Goal: Transaction & Acquisition: Purchase product/service

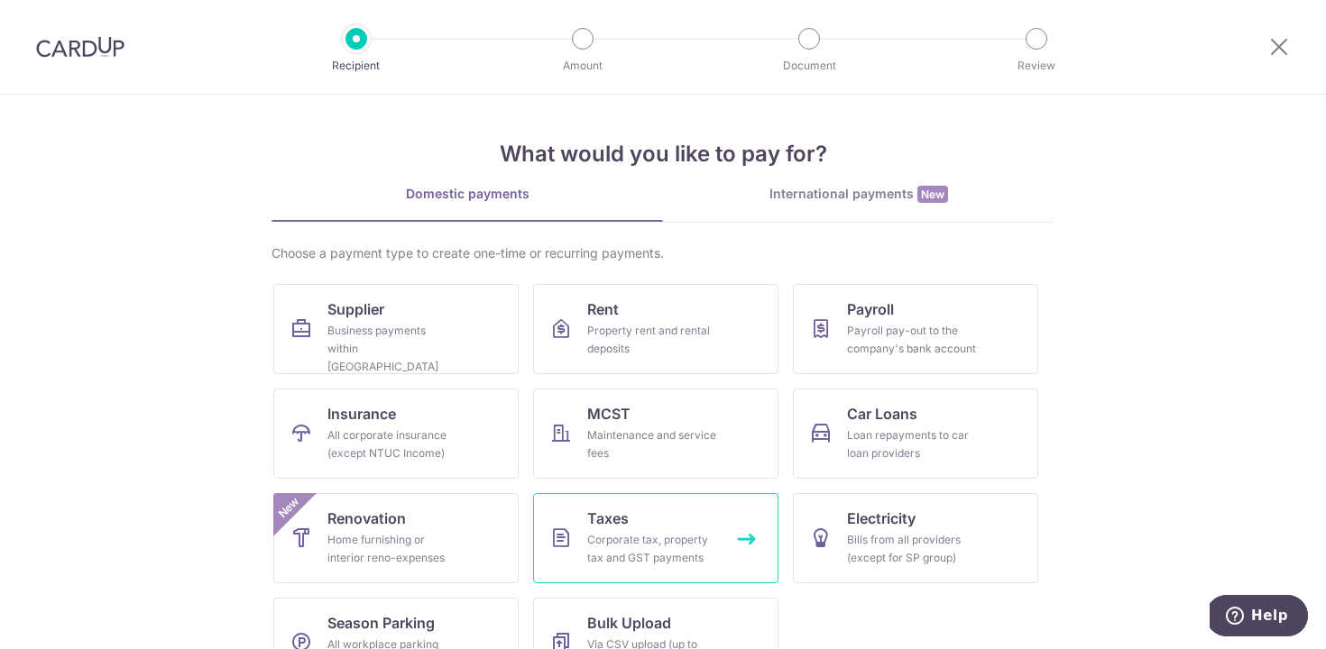
scroll to position [53, 0]
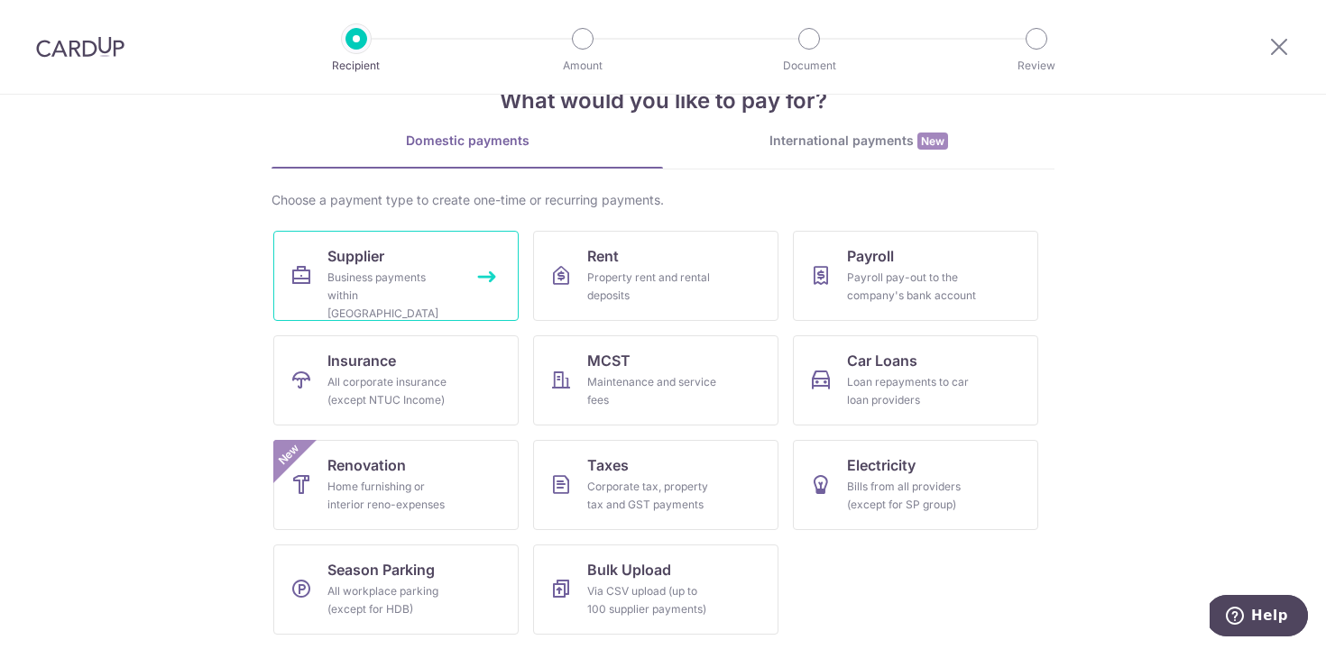
click at [401, 279] on div "Business payments within [GEOGRAPHIC_DATA]" at bounding box center [392, 296] width 130 height 54
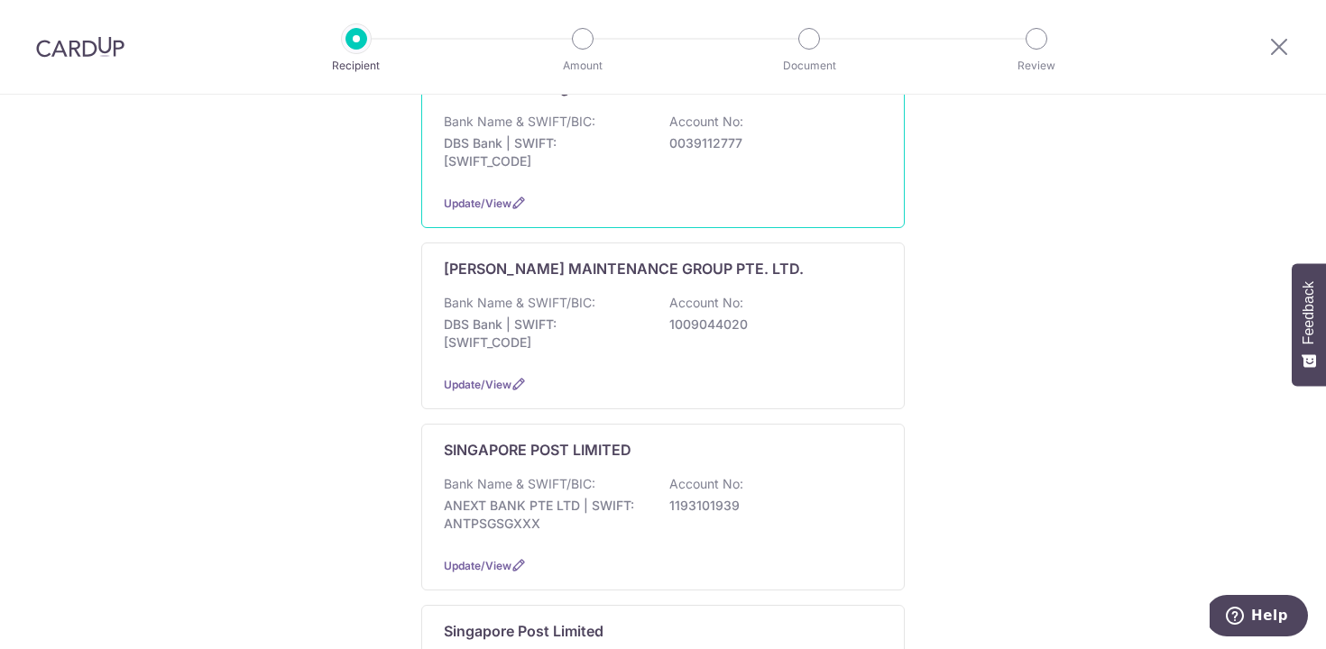
scroll to position [441, 0]
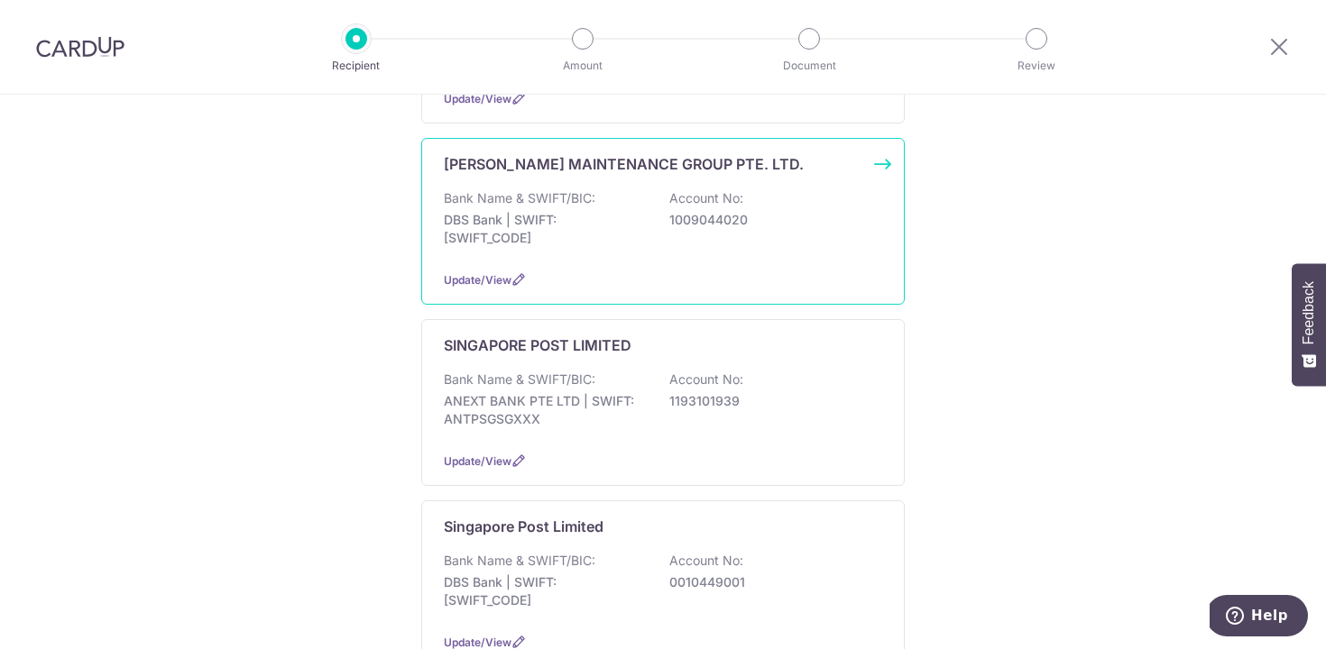
click at [514, 225] on p "DBS Bank | SWIFT: DBSSSGSGXXX" at bounding box center [545, 229] width 202 height 36
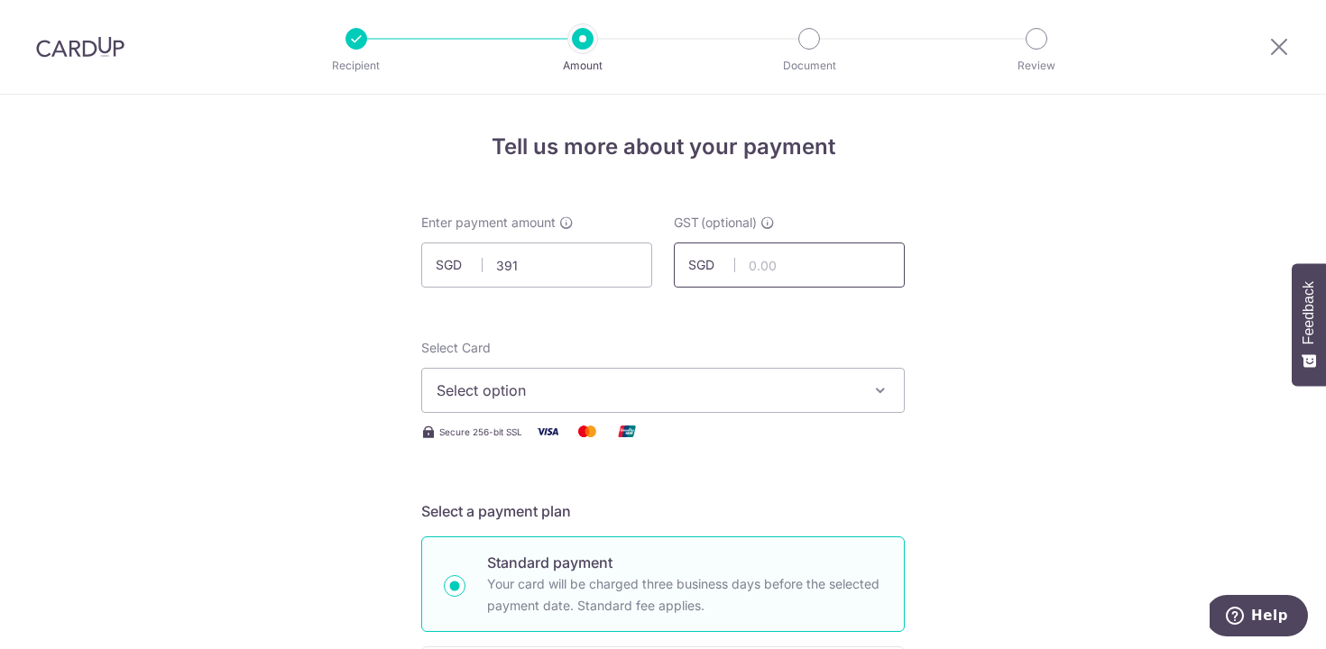
type input "391.00"
click at [754, 249] on input "text" at bounding box center [789, 265] width 231 height 45
type input "35.19"
click at [779, 393] on span "Select option" at bounding box center [647, 391] width 420 height 22
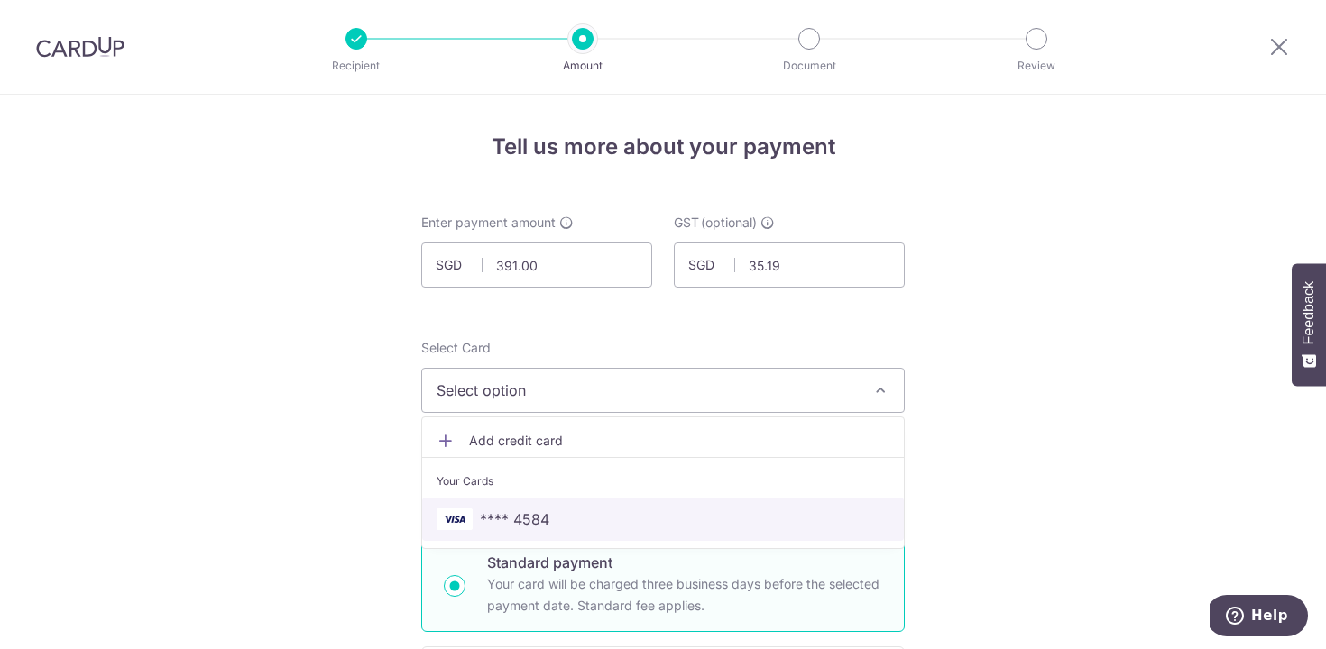
click at [663, 517] on span "**** 4584" at bounding box center [663, 520] width 453 height 22
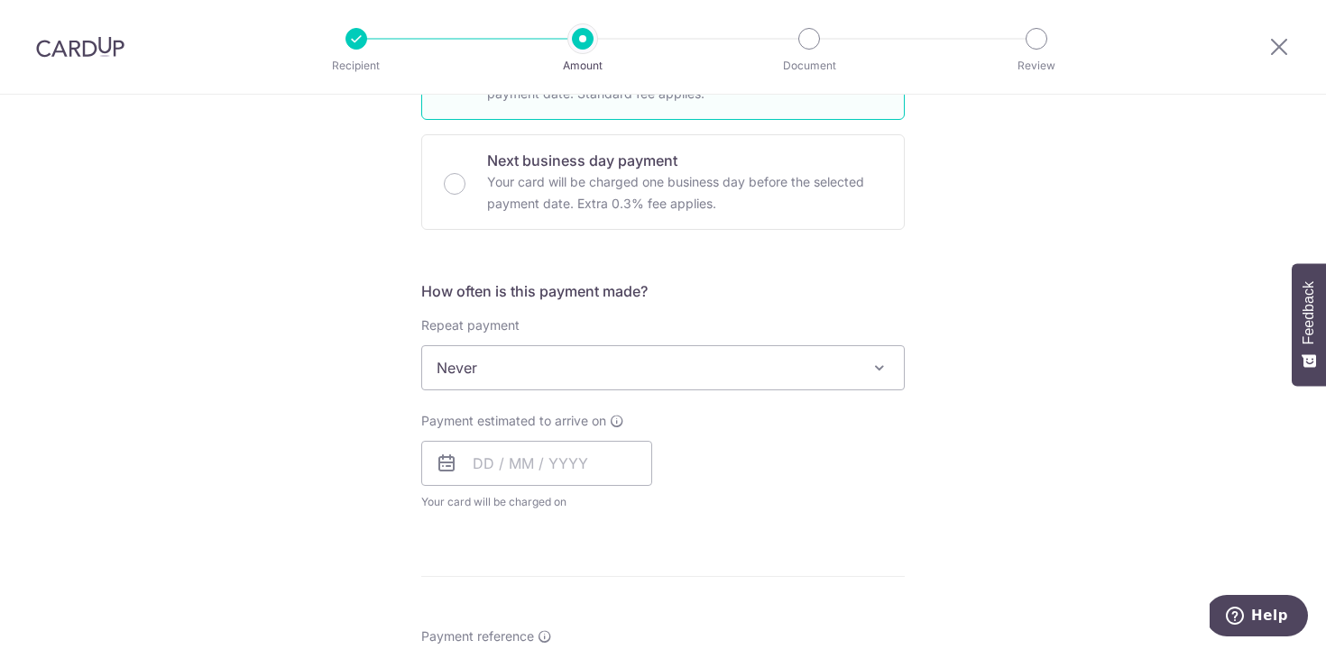
scroll to position [515, 0]
click at [482, 448] on input "text" at bounding box center [536, 460] width 231 height 45
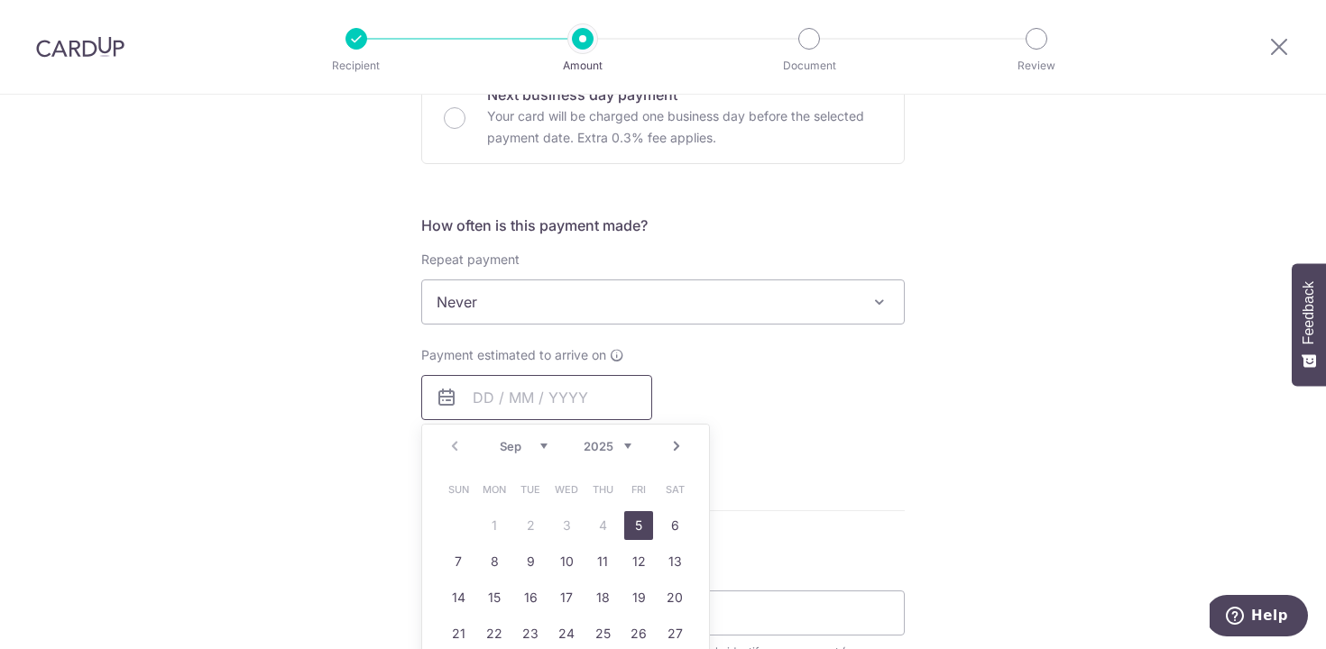
scroll to position [615, 0]
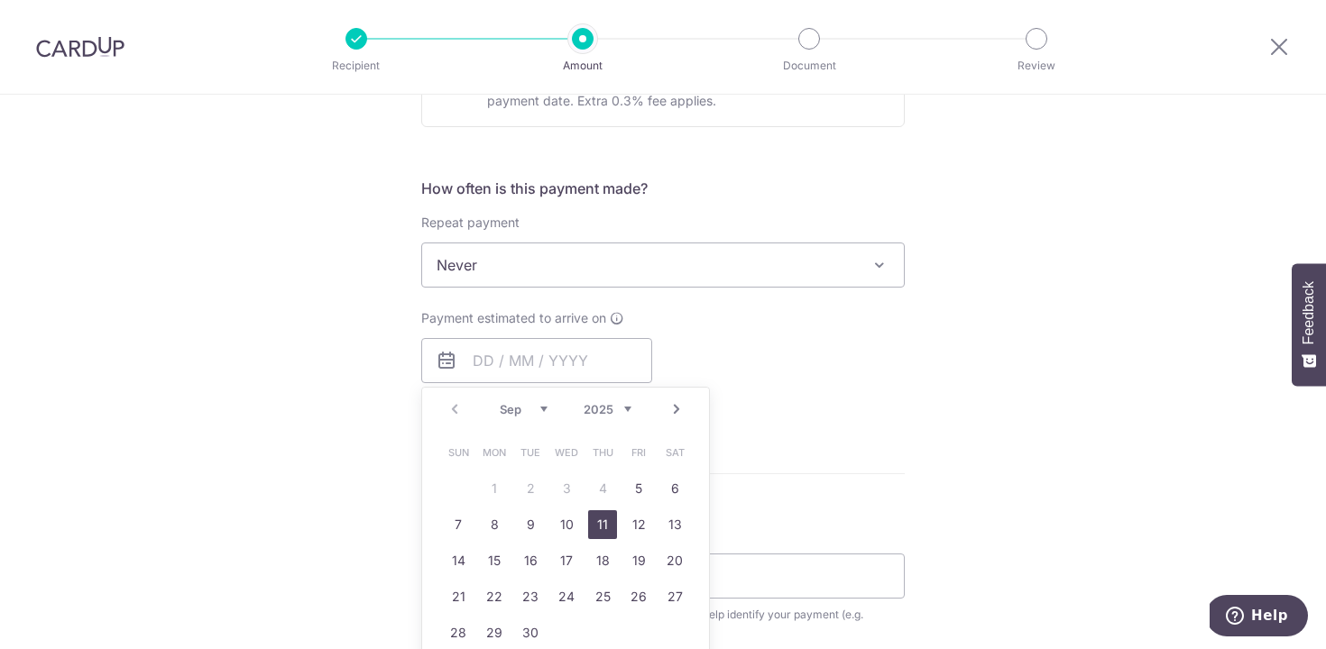
click at [593, 522] on link "11" at bounding box center [602, 525] width 29 height 29
type input "11/09/2025"
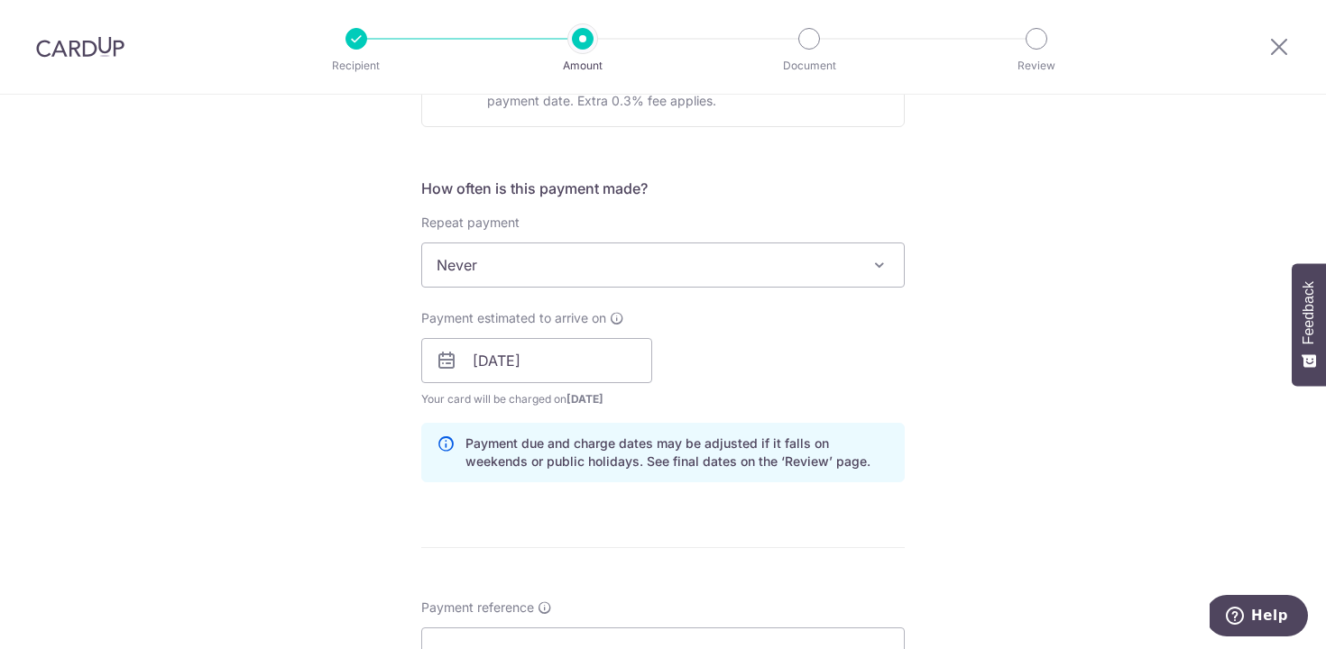
click at [790, 423] on div "Payment due and charge dates may be adjusted if it falls on weekends or public …" at bounding box center [662, 453] width 483 height 60
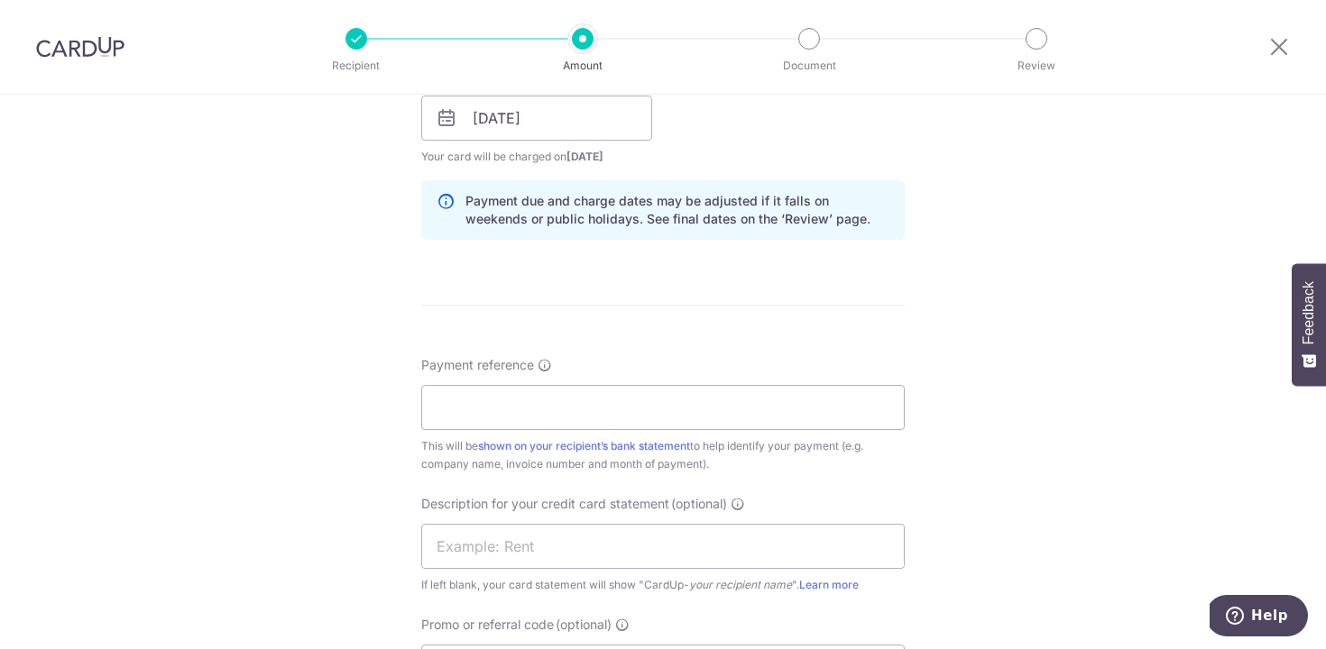
scroll to position [888, 0]
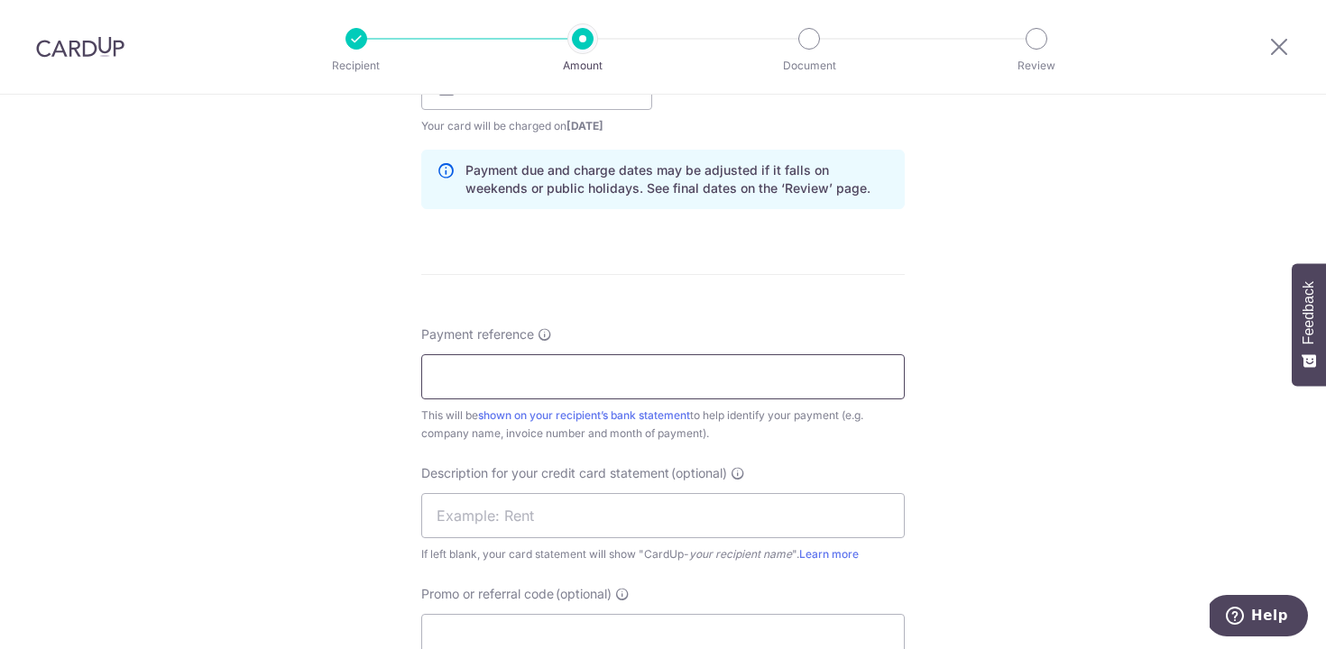
click at [714, 363] on input "Payment reference" at bounding box center [662, 376] width 483 height 45
paste input "P489263"
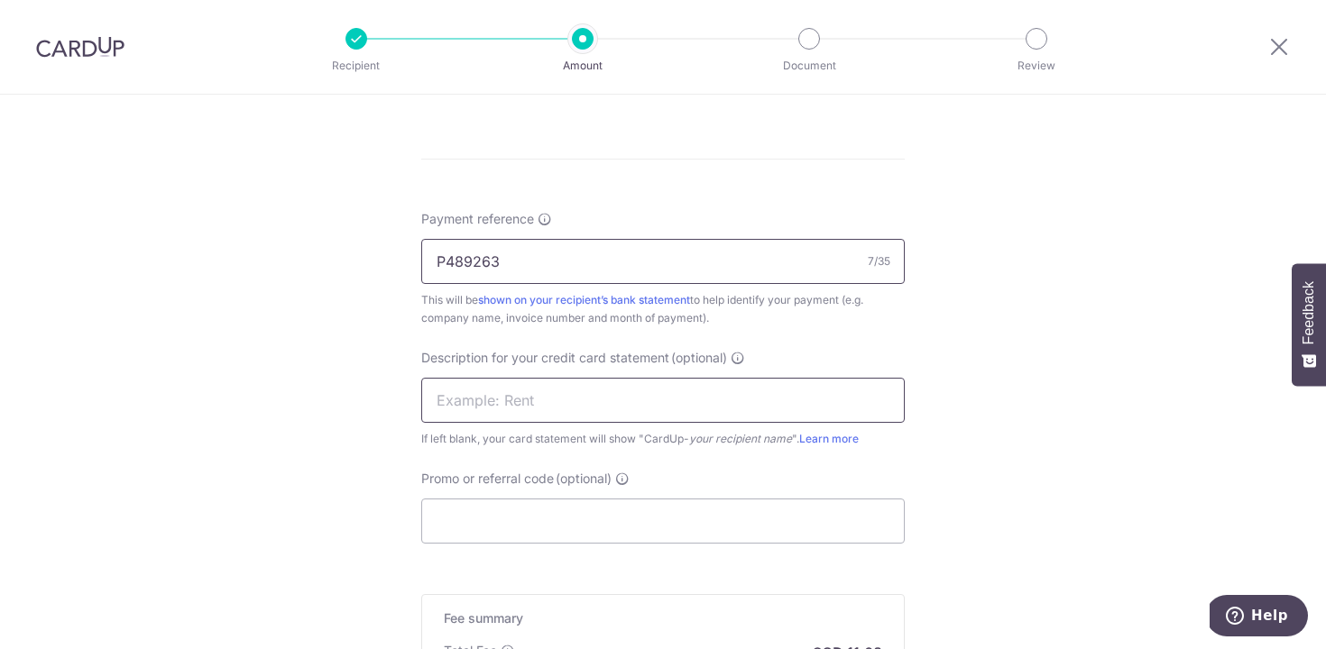
scroll to position [1005, 0]
type input "P489263"
click at [487, 521] on input "Promo or referral code (optional)" at bounding box center [662, 520] width 483 height 45
type input "B"
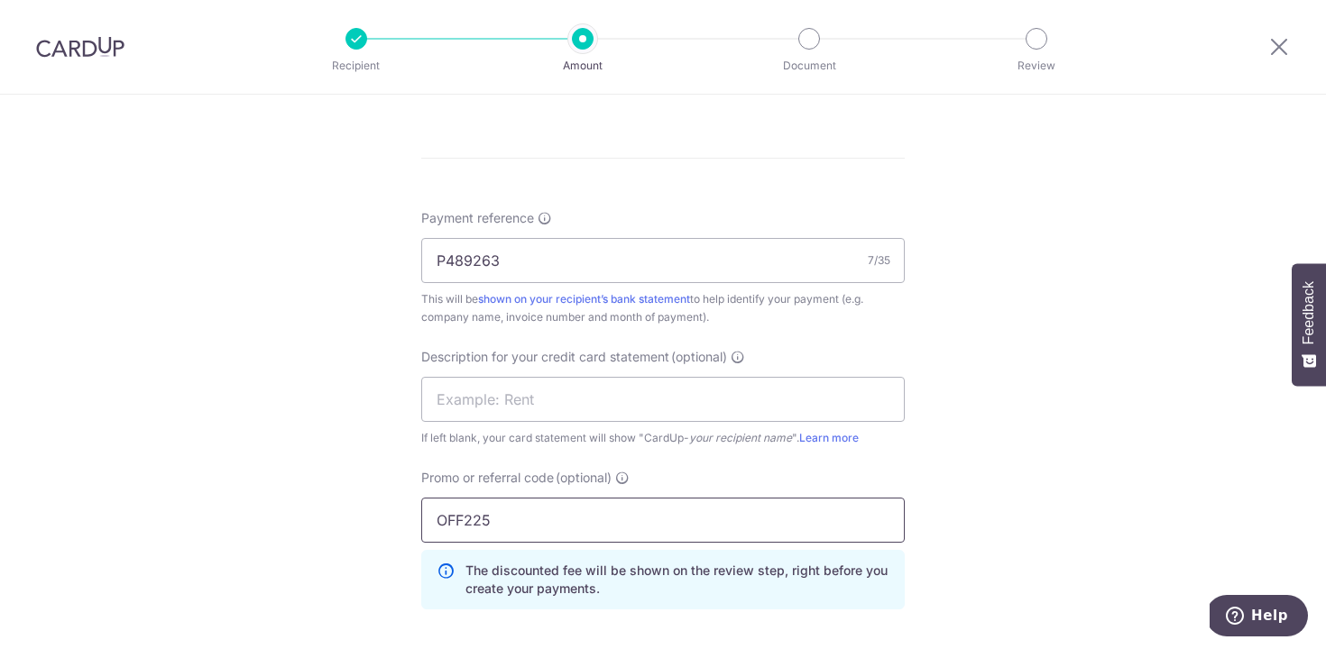
type input "OFF225"
click at [307, 497] on div "Tell us more about your payment Enter payment amount SGD 391.00 391.00 GST (opt…" at bounding box center [663, 44] width 1326 height 1908
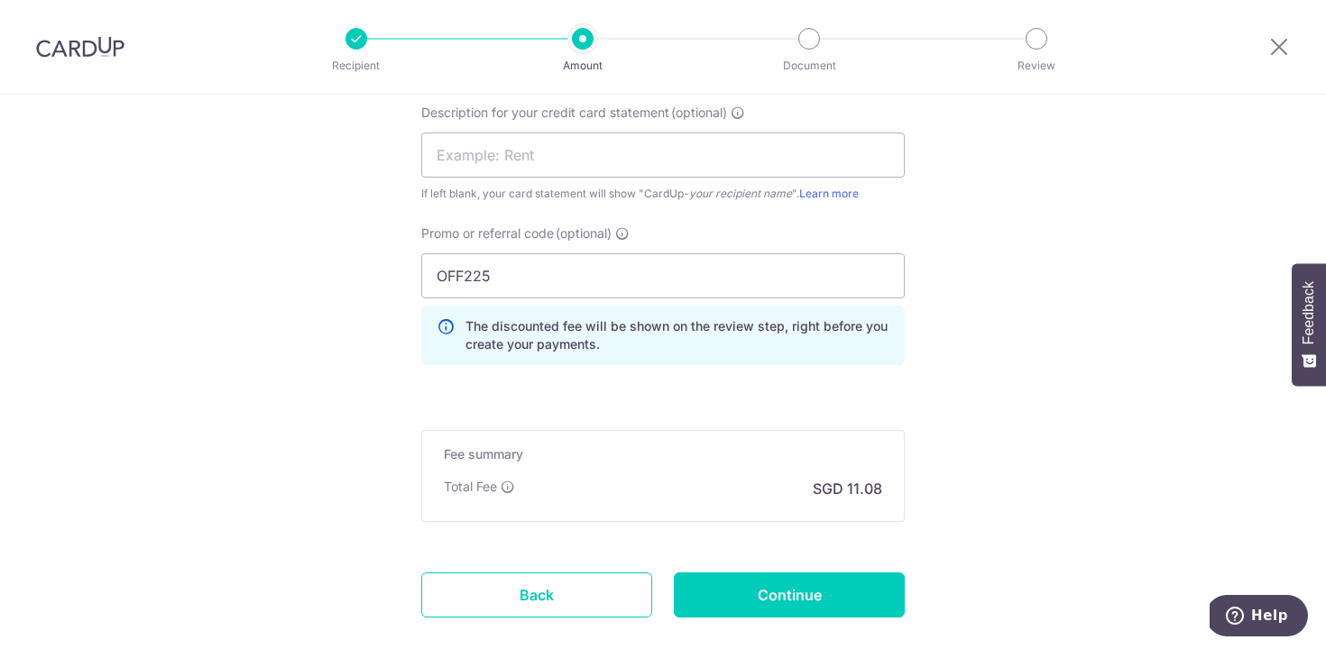
scroll to position [1258, 0]
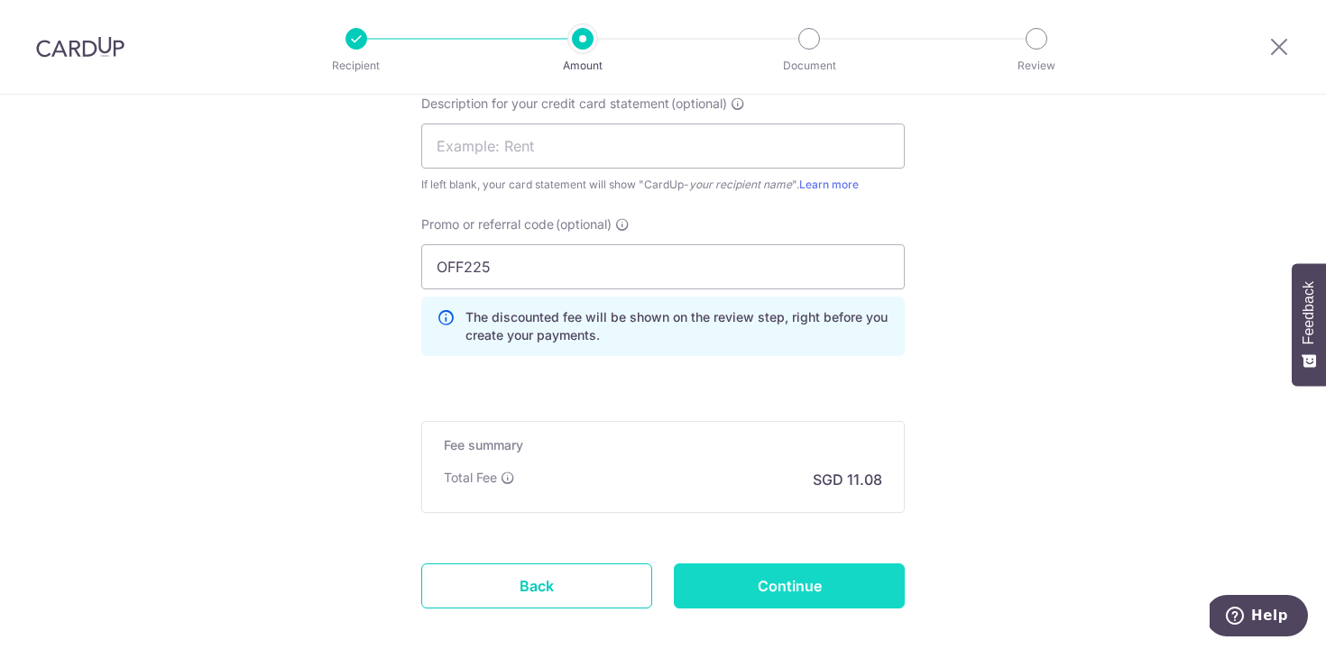
click at [761, 588] on input "Continue" at bounding box center [789, 586] width 231 height 45
type input "Create Schedule"
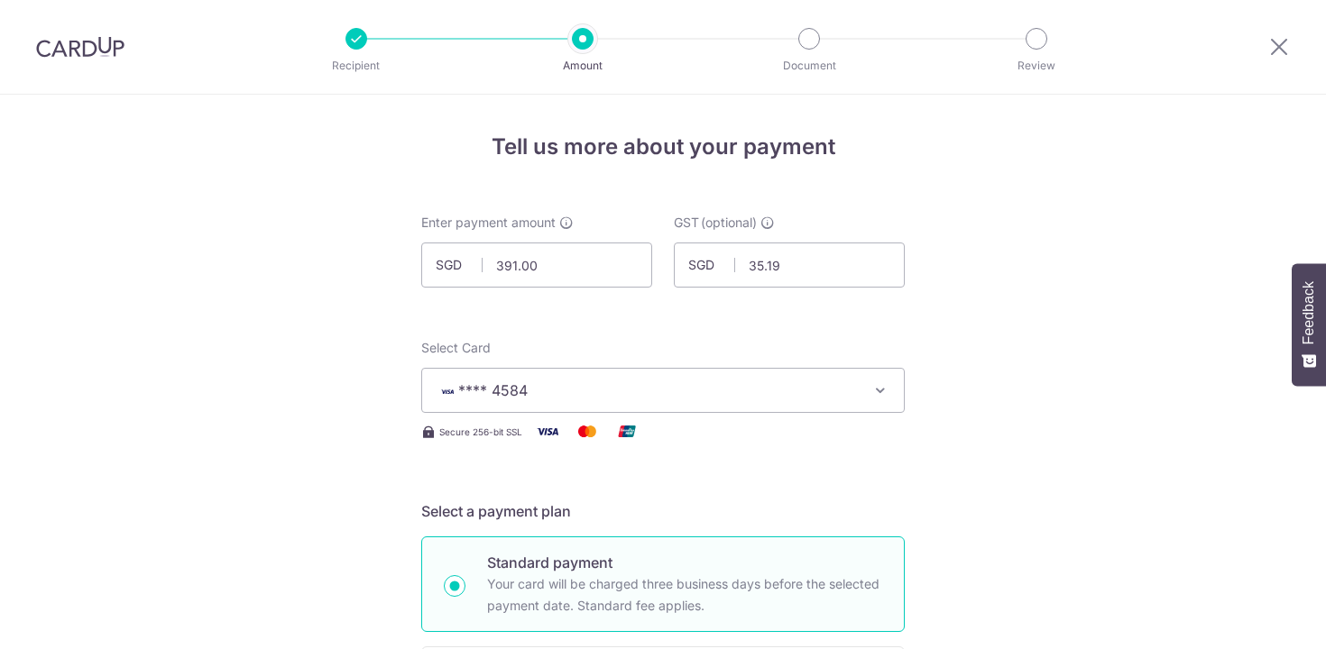
scroll to position [1378, 0]
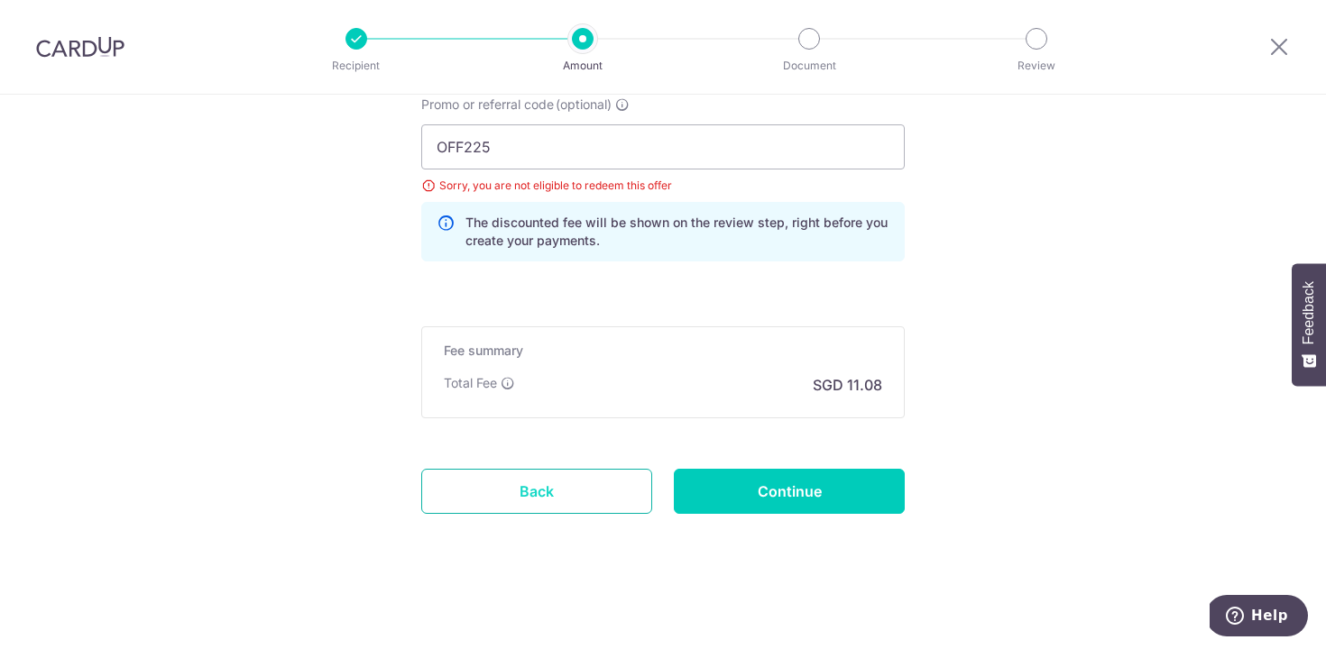
click at [591, 511] on link "Back" at bounding box center [536, 491] width 231 height 45
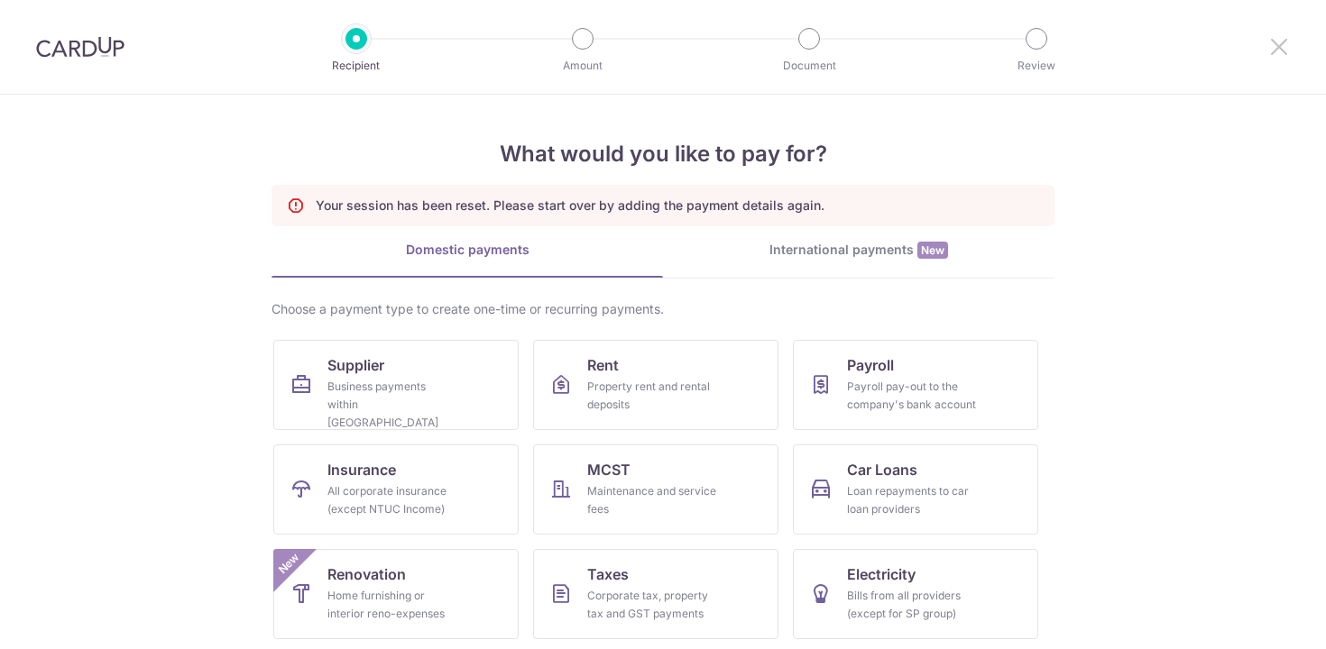
click at [1281, 39] on icon at bounding box center [1279, 46] width 22 height 23
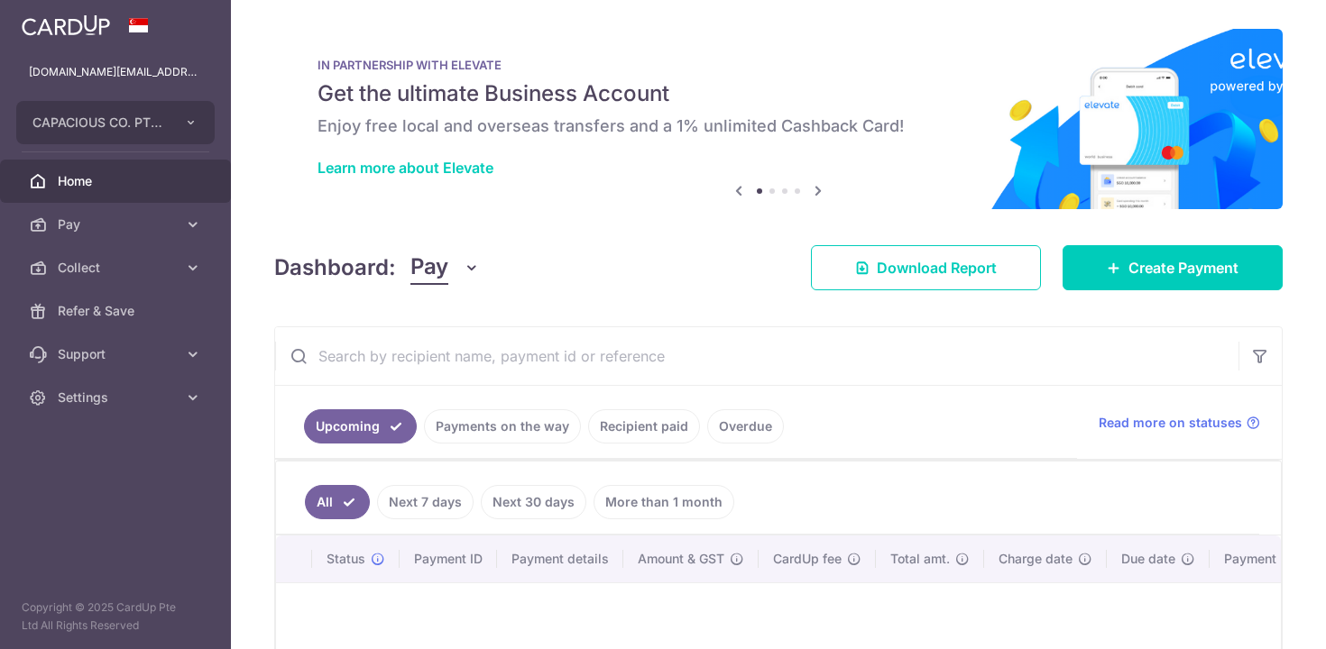
click at [641, 441] on link "Recipient paid" at bounding box center [644, 426] width 112 height 34
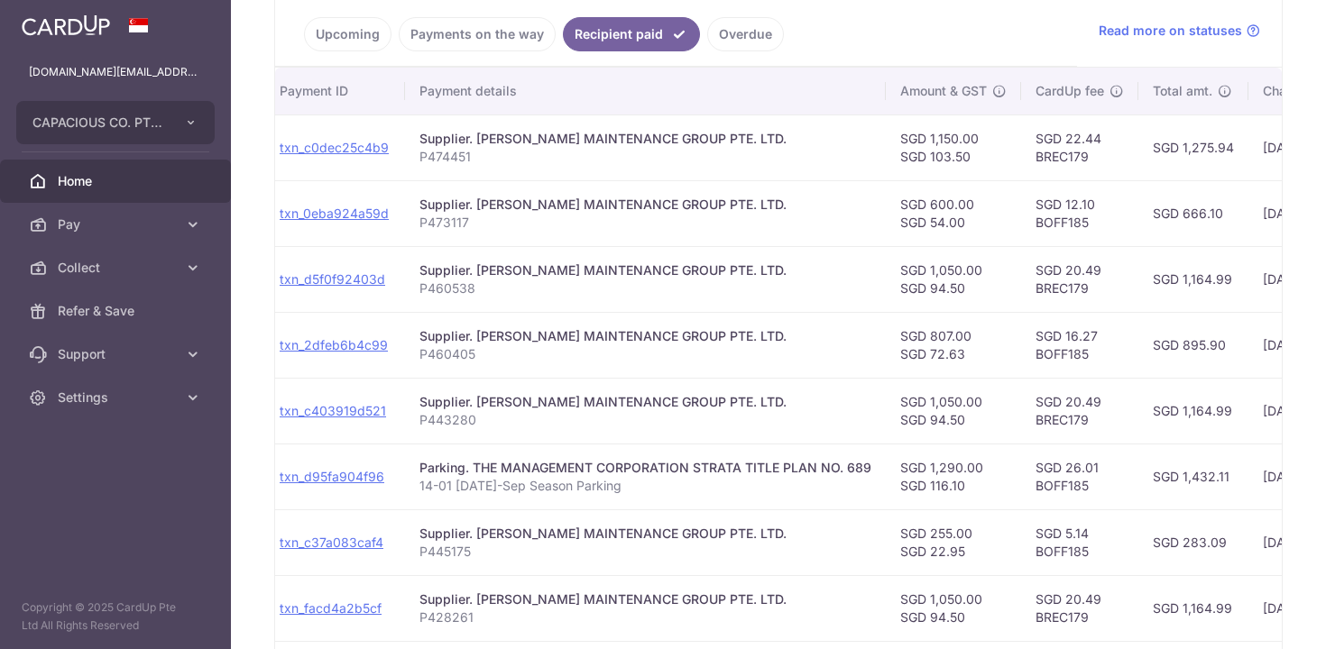
scroll to position [0, 221]
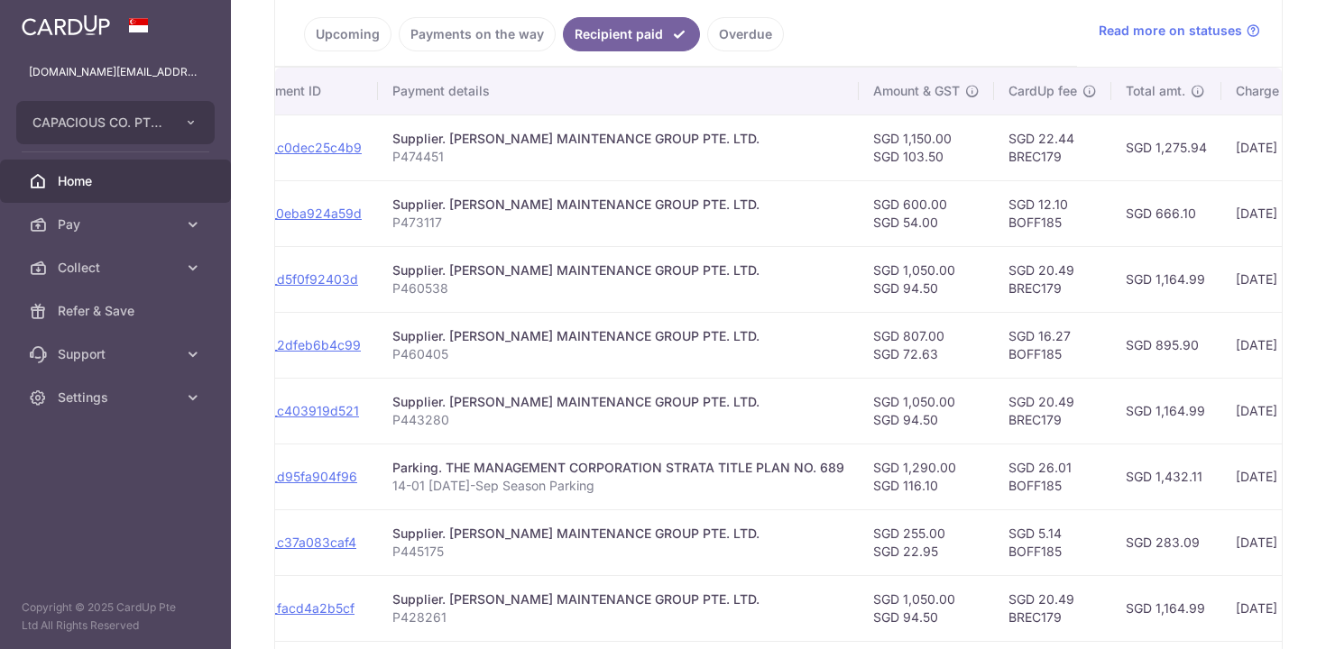
click at [1028, 356] on td "SGD 16.27 BOFF185" at bounding box center [1052, 345] width 117 height 66
copy td "BOFF185"
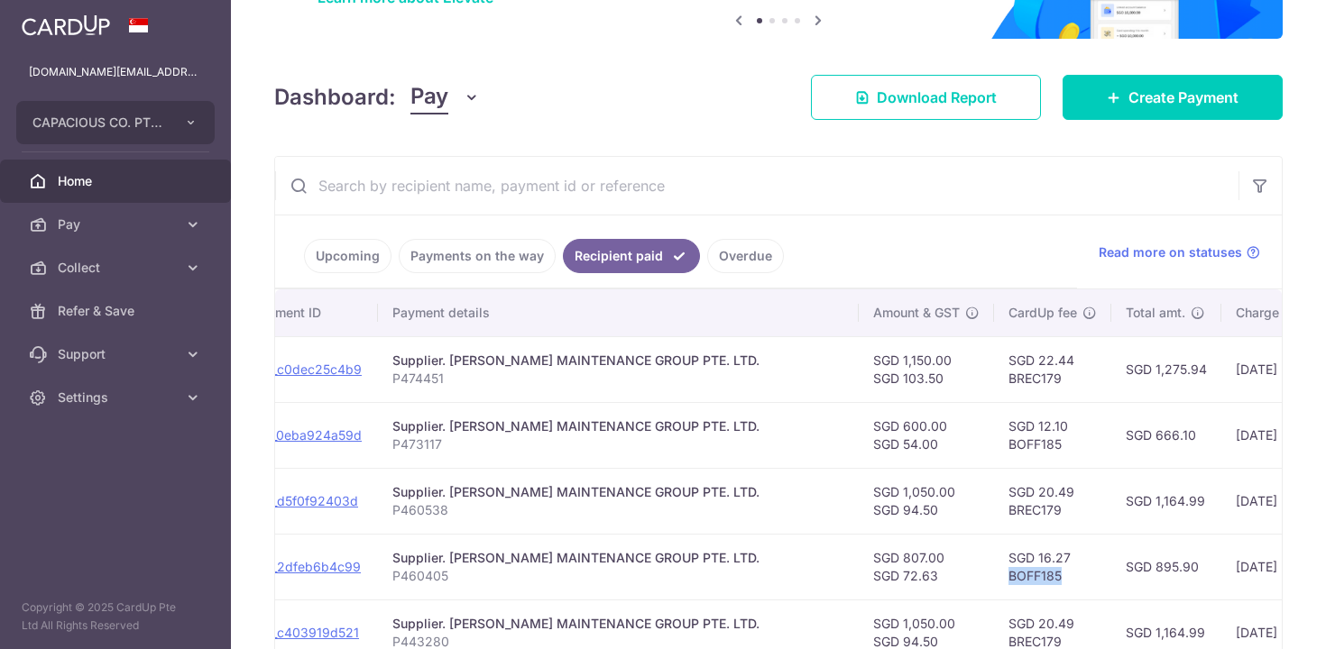
scroll to position [0, 0]
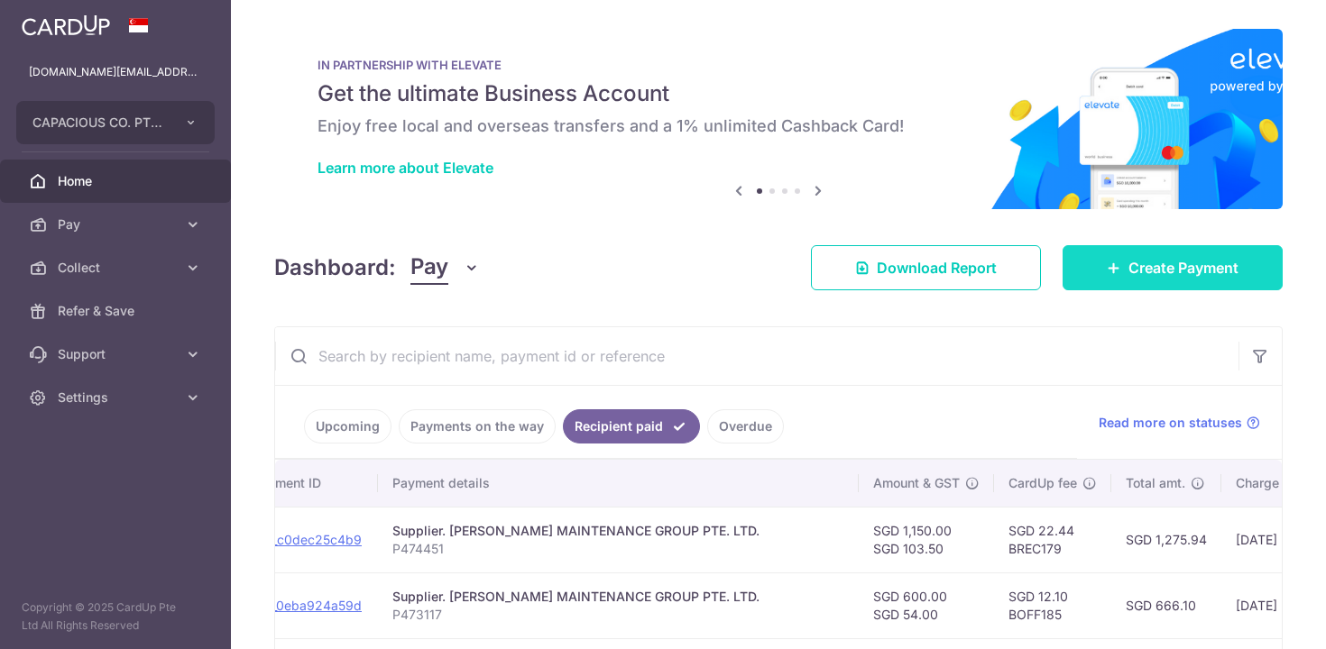
click at [1182, 272] on span "Create Payment" at bounding box center [1183, 268] width 110 height 22
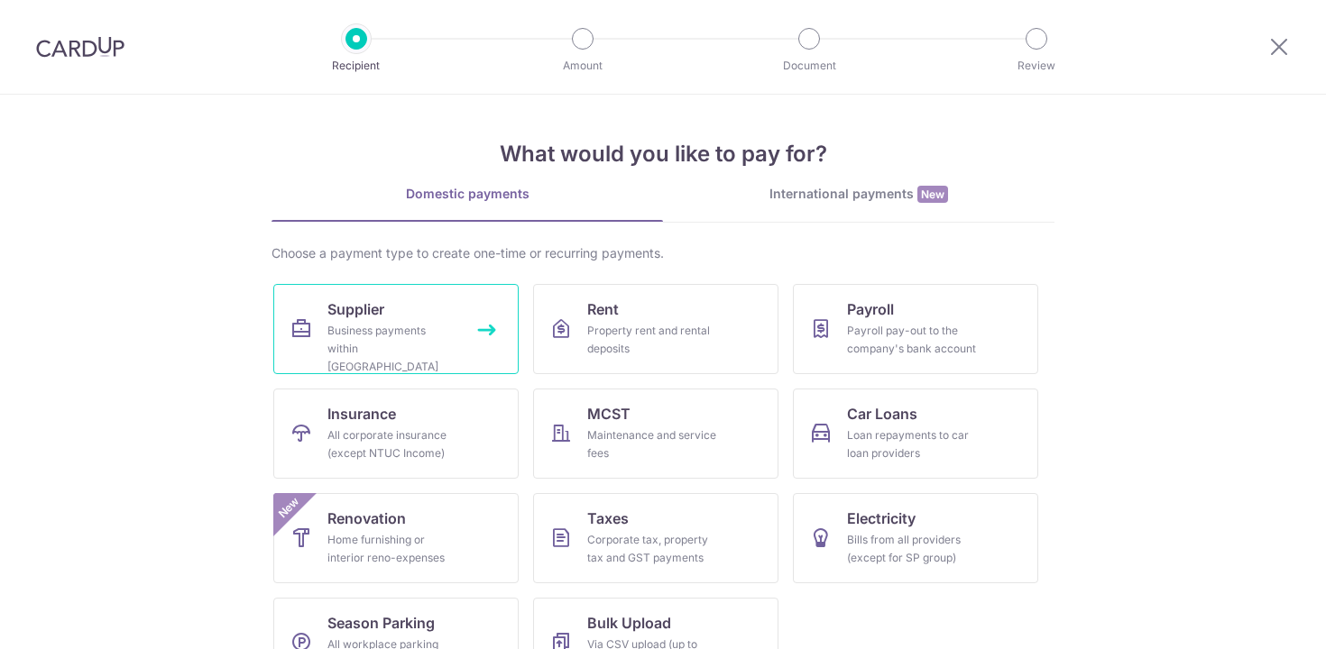
scroll to position [53, 0]
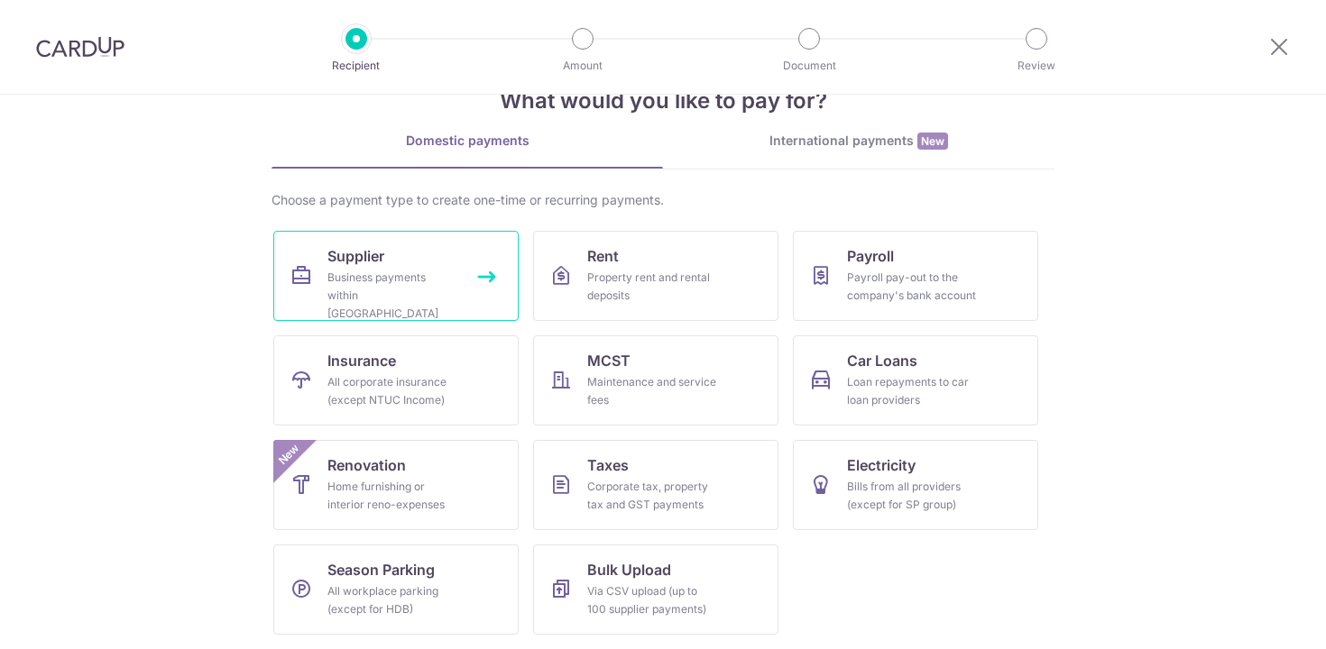
click at [360, 256] on span "Supplier" at bounding box center [355, 256] width 57 height 22
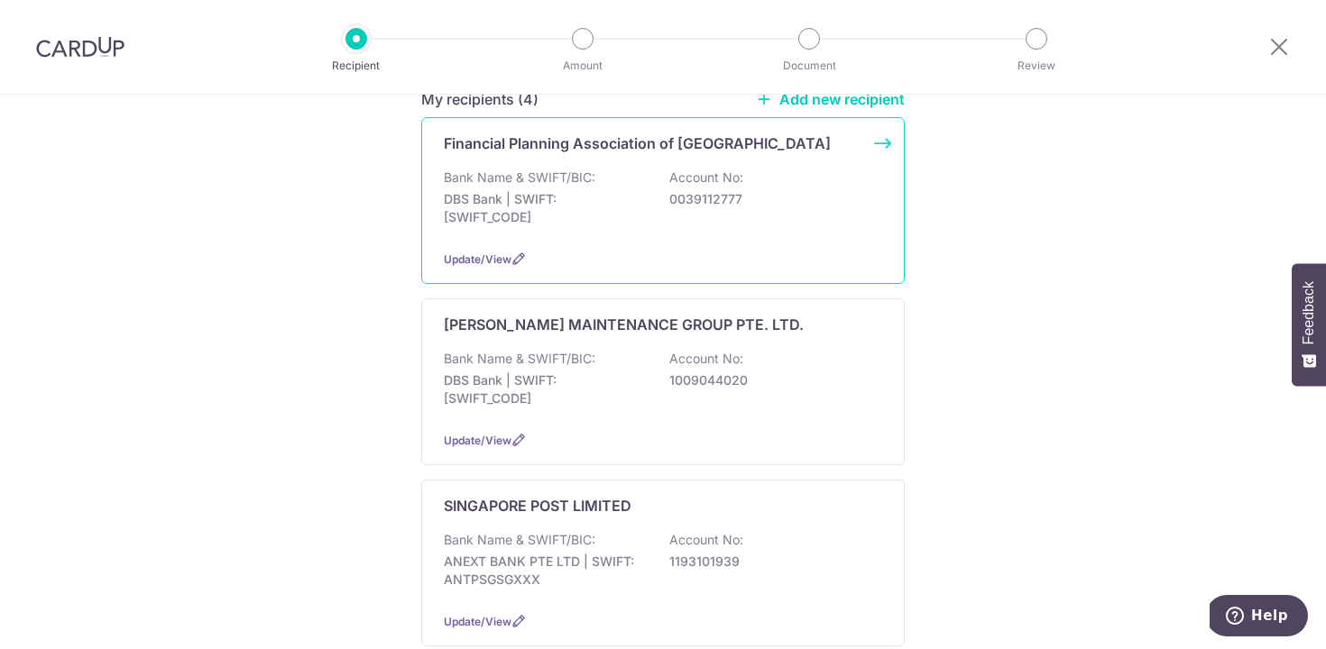
scroll to position [274, 0]
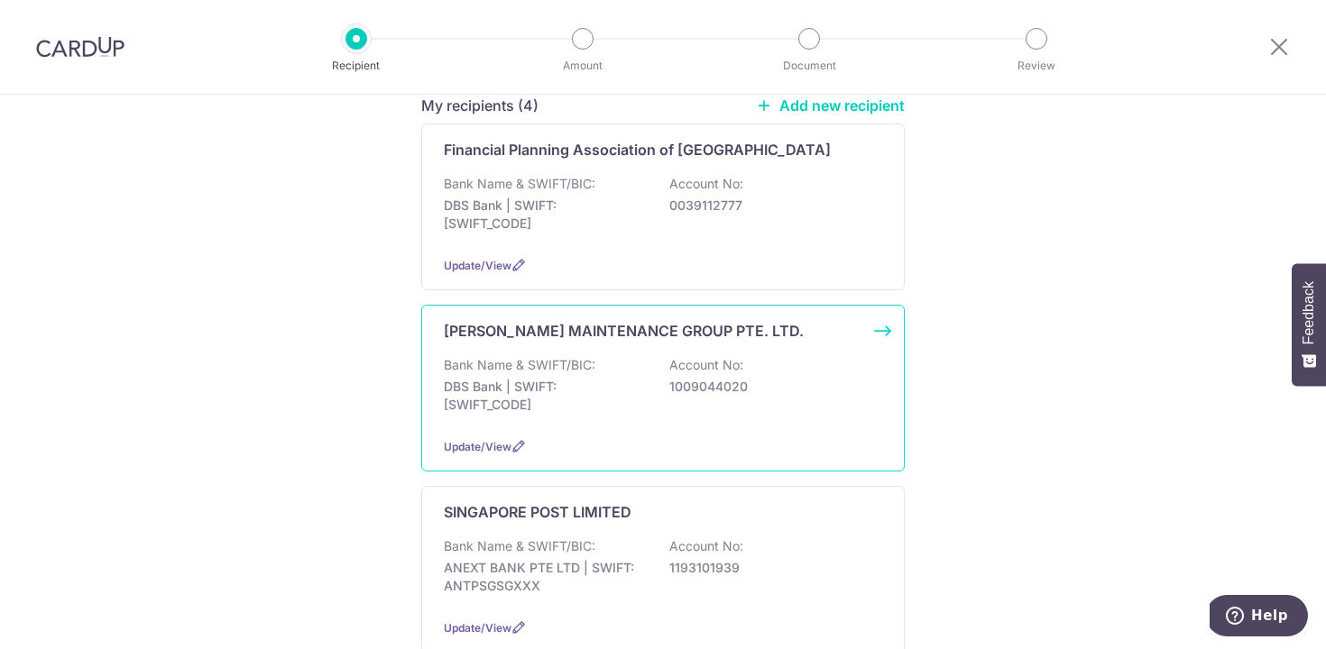
click at [584, 378] on p "DBS Bank | SWIFT: DBSSSGSGXXX" at bounding box center [545, 396] width 202 height 36
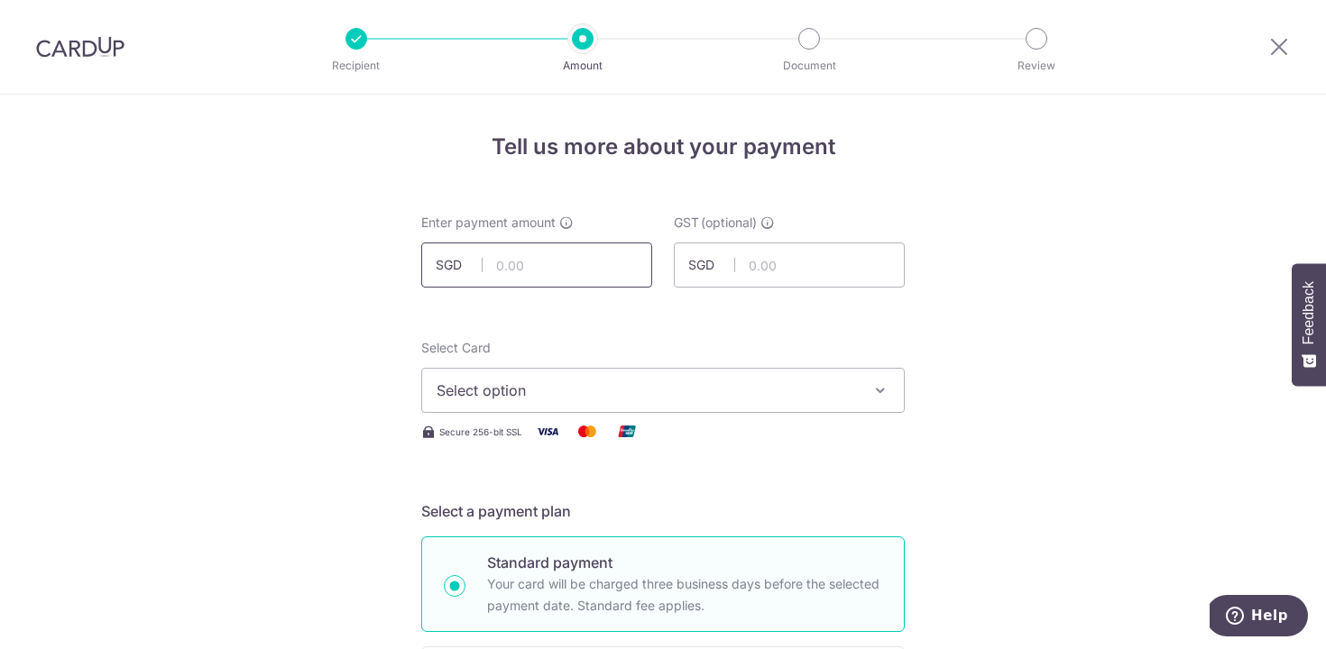
click at [504, 271] on input "text" at bounding box center [536, 265] width 231 height 45
type input "391.00"
click at [823, 271] on input "text" at bounding box center [789, 265] width 231 height 45
type input "35.19"
click at [742, 399] on span "Select option" at bounding box center [647, 391] width 420 height 22
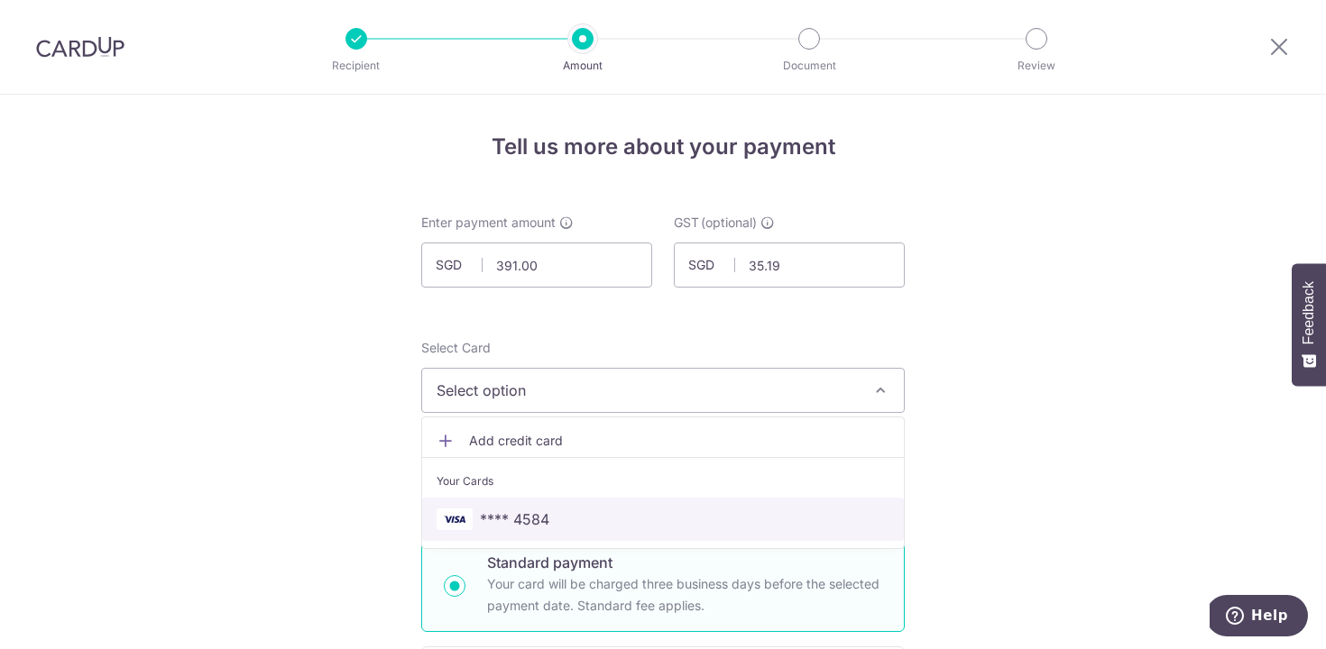
click at [668, 524] on span "**** 4584" at bounding box center [663, 520] width 453 height 22
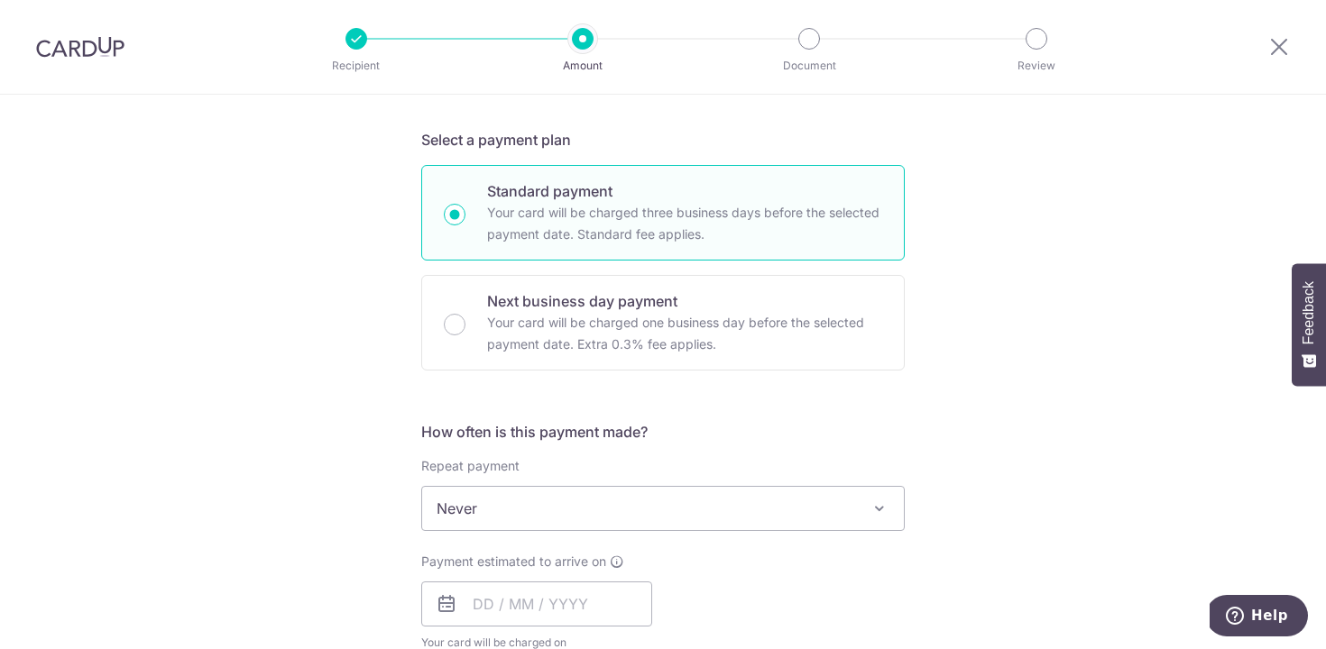
scroll to position [433, 0]
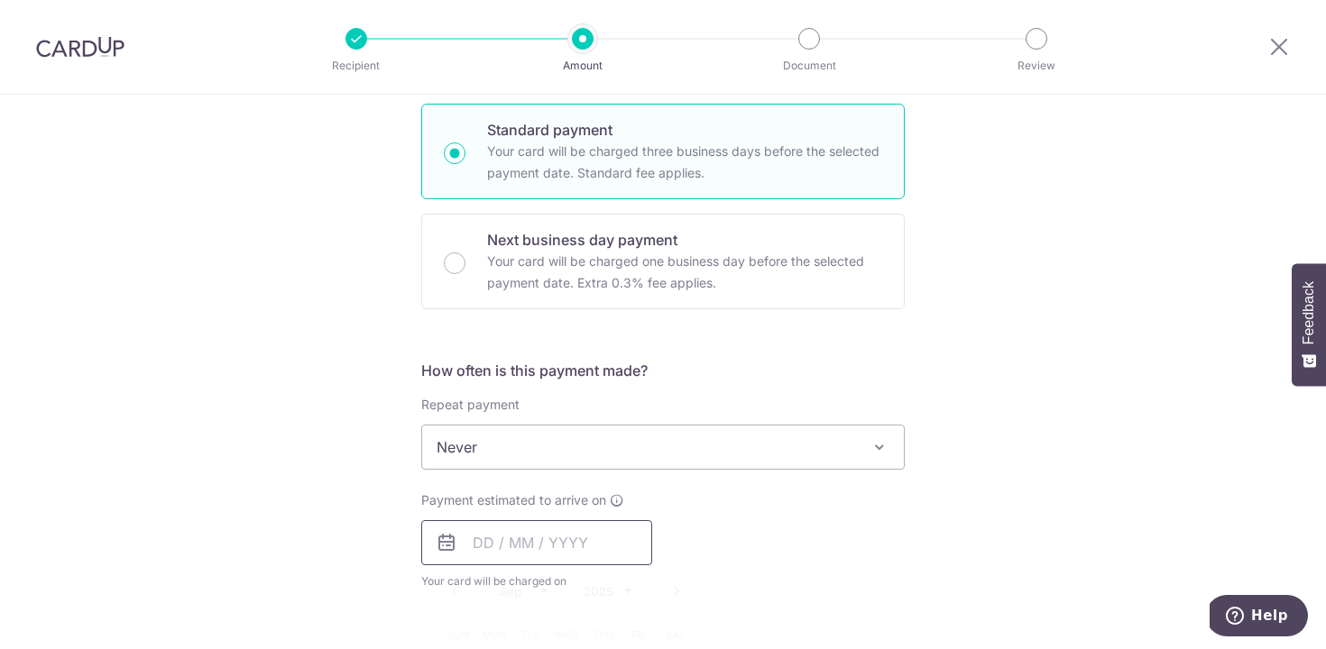
click at [547, 535] on input "text" at bounding box center [536, 542] width 231 height 45
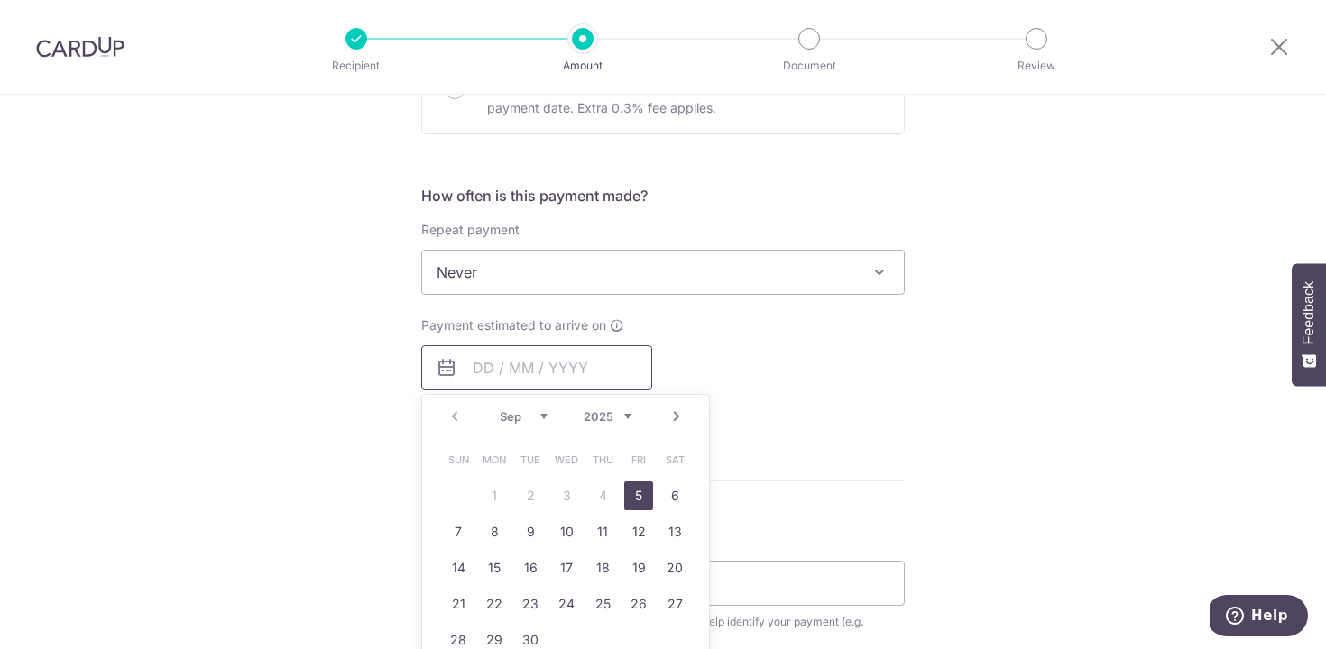
scroll to position [628, 0]
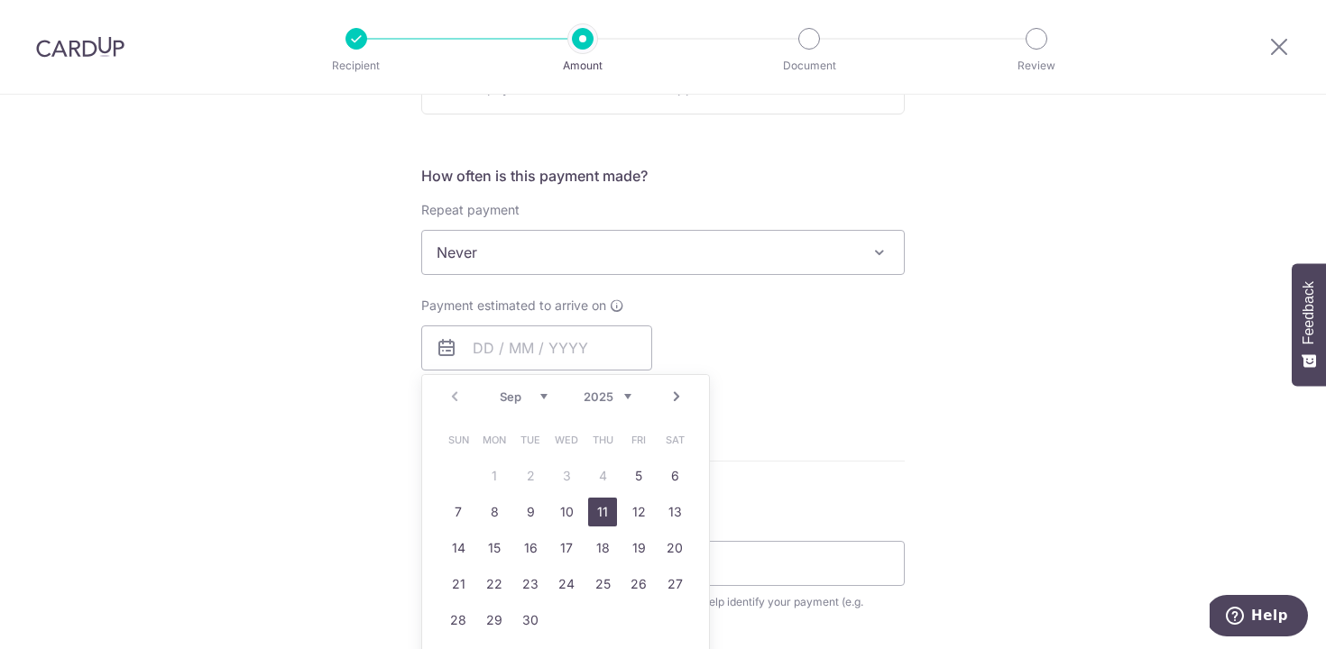
click at [601, 517] on link "11" at bounding box center [602, 512] width 29 height 29
click at [0, 0] on p "Payment due and charge dates may be adjusted if it falls on weekends or public …" at bounding box center [0, 0] width 0 height 0
click at [749, 203] on div "Repeat payment Never Every week Every month Every quarter Every half a year Nev…" at bounding box center [662, 238] width 483 height 74
click at [784, 305] on div "Payment estimated to arrive on Prev Next Sep Oct Nov Dec 2025 2026 2027 2028 20…" at bounding box center [662, 346] width 505 height 99
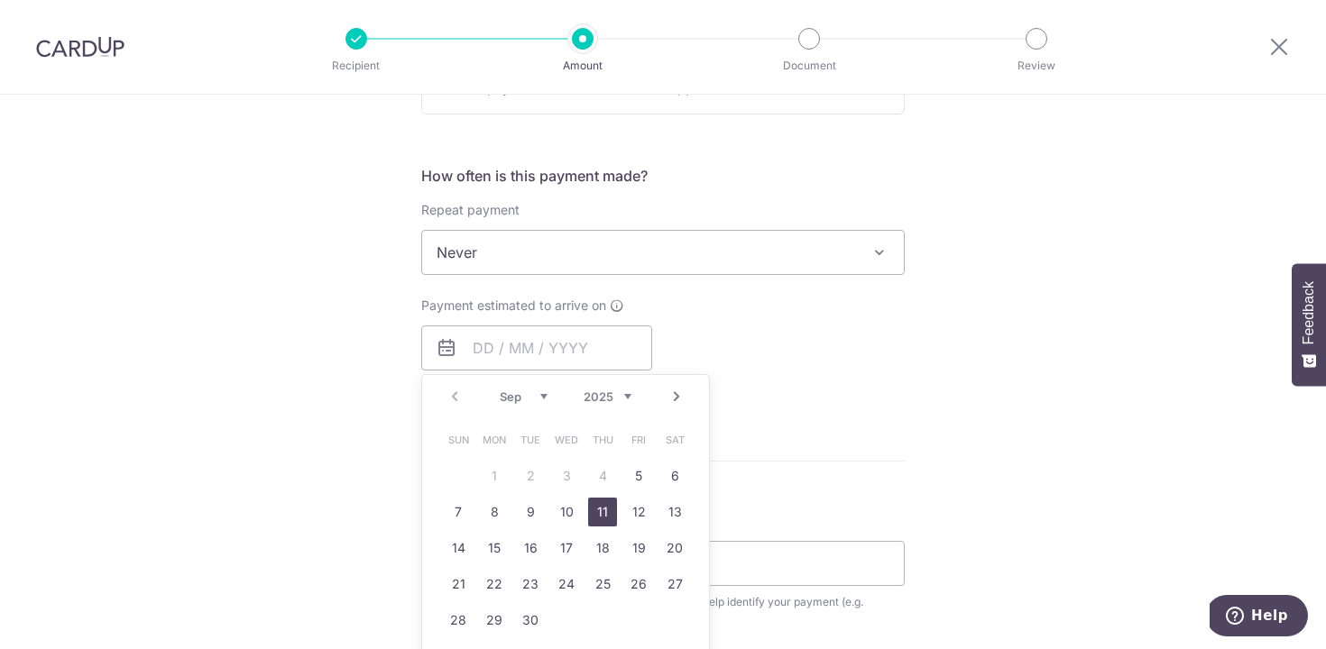
click at [265, 259] on div "Tell us more about your payment Enter payment amount SGD 391.00 391.00 GST (opt…" at bounding box center [663, 343] width 1326 height 1753
type input "[DATE]"
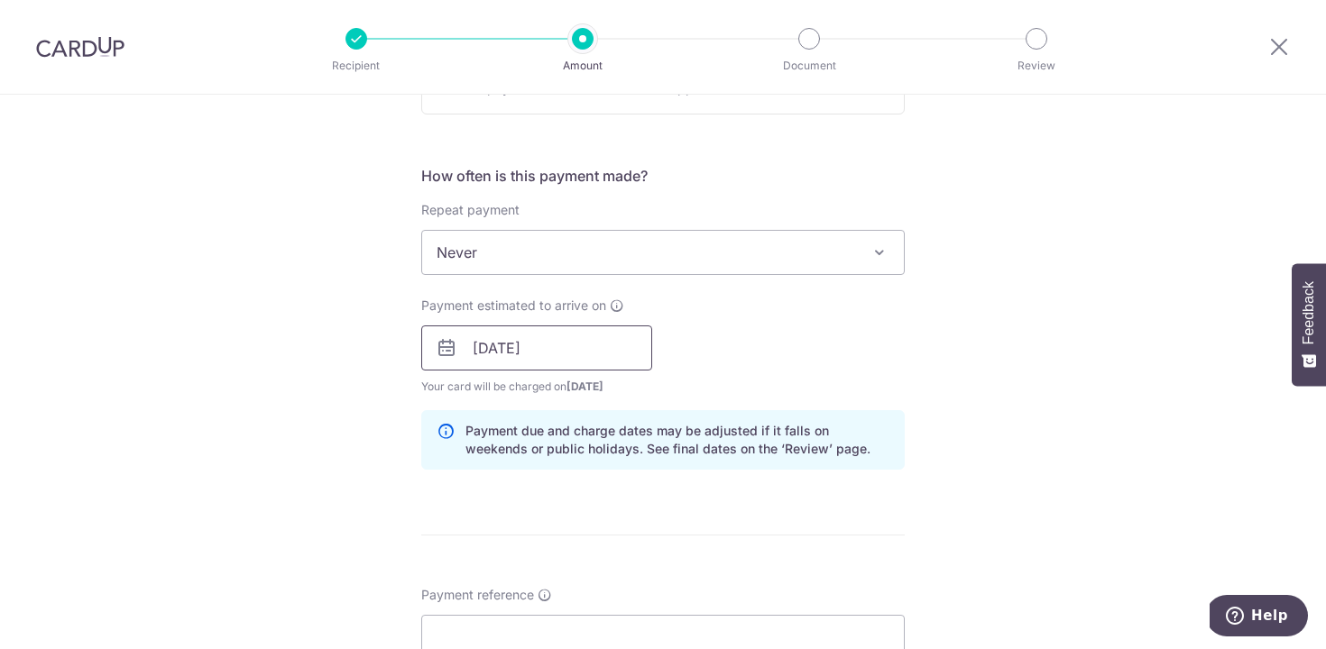
scroll to position [704, 0]
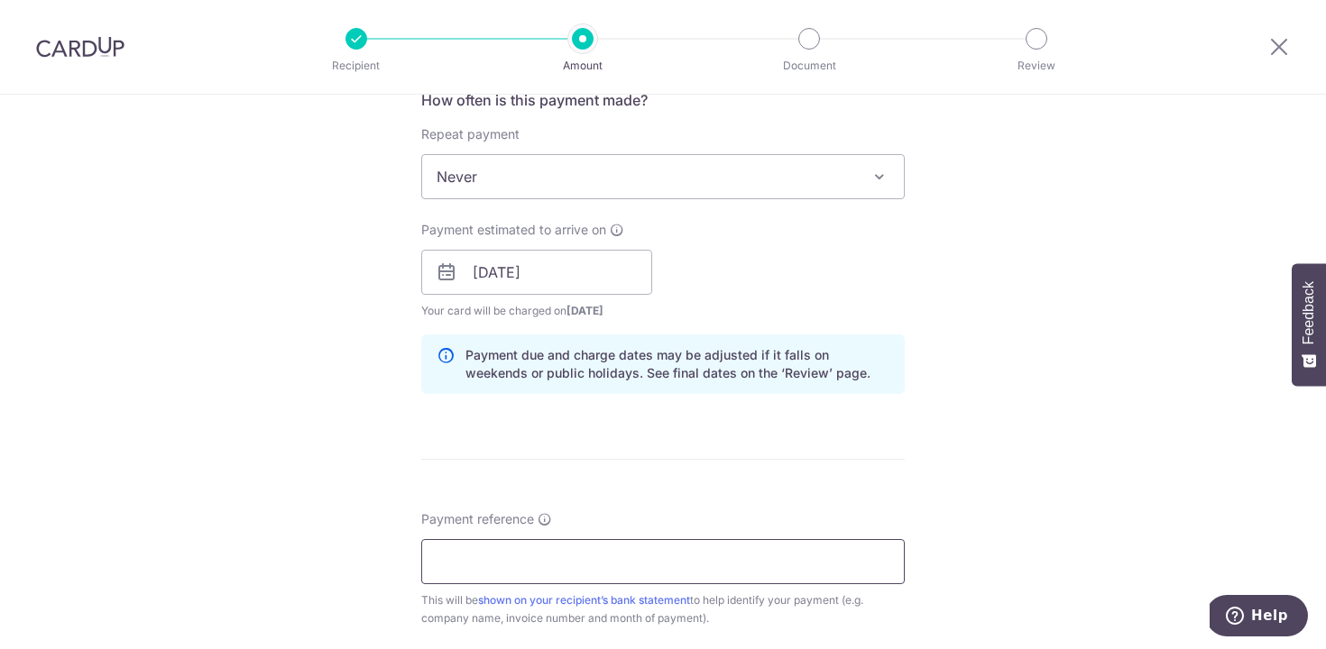
click at [568, 552] on input "Payment reference" at bounding box center [662, 561] width 483 height 45
paste input "P489263"
type input "P489263"
click at [307, 363] on div "Tell us more about your payment Enter payment amount SGD 391.00 391.00 GST (opt…" at bounding box center [663, 304] width 1326 height 1826
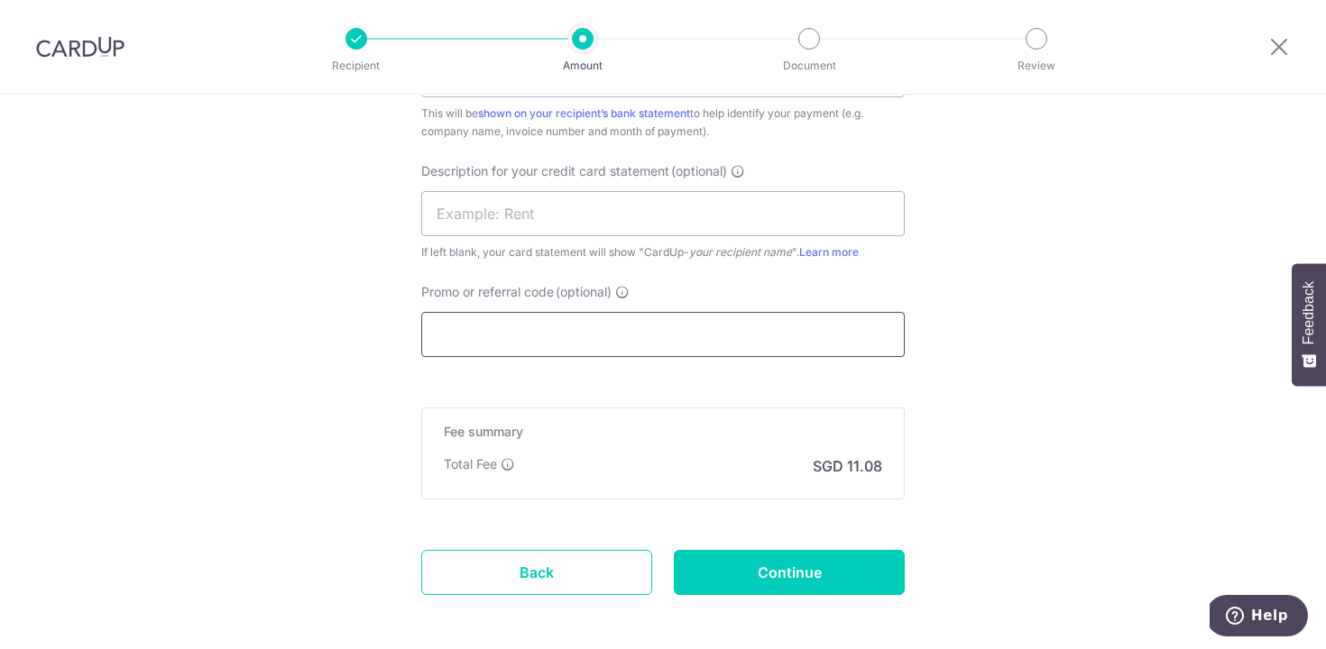
click at [456, 338] on input "Promo or referral code (optional)" at bounding box center [662, 334] width 483 height 45
paste input "BOFF185"
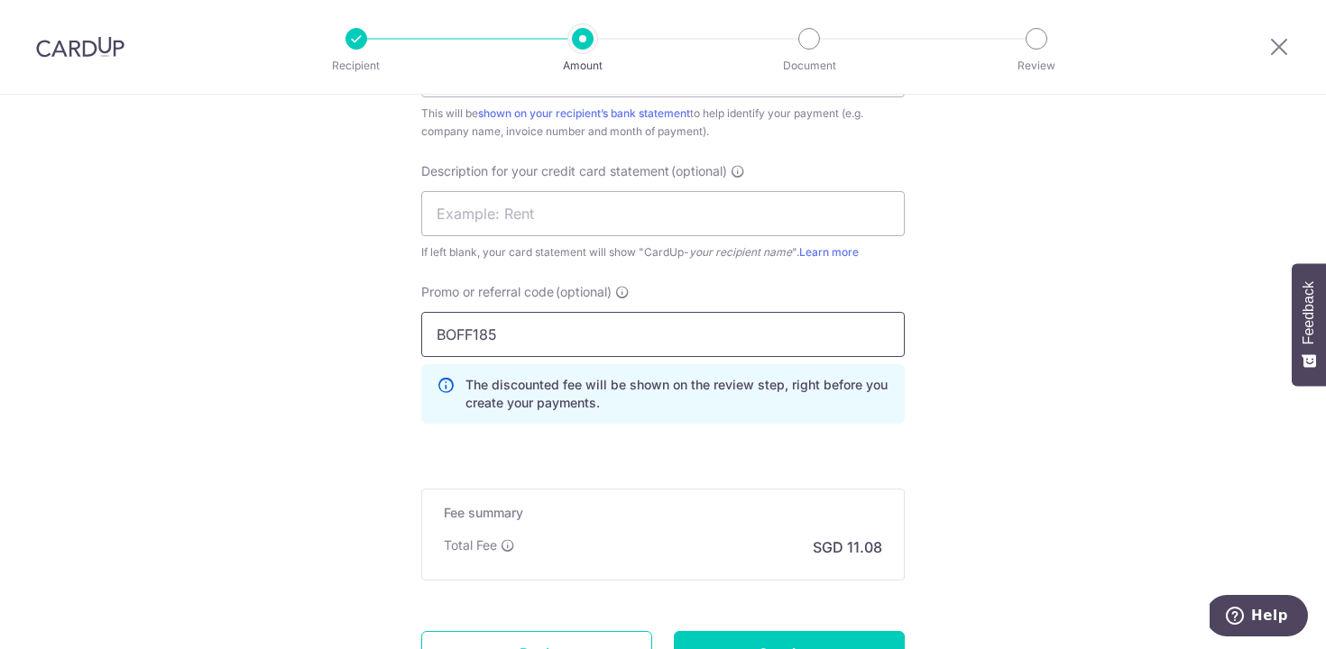
type input "BOFF185"
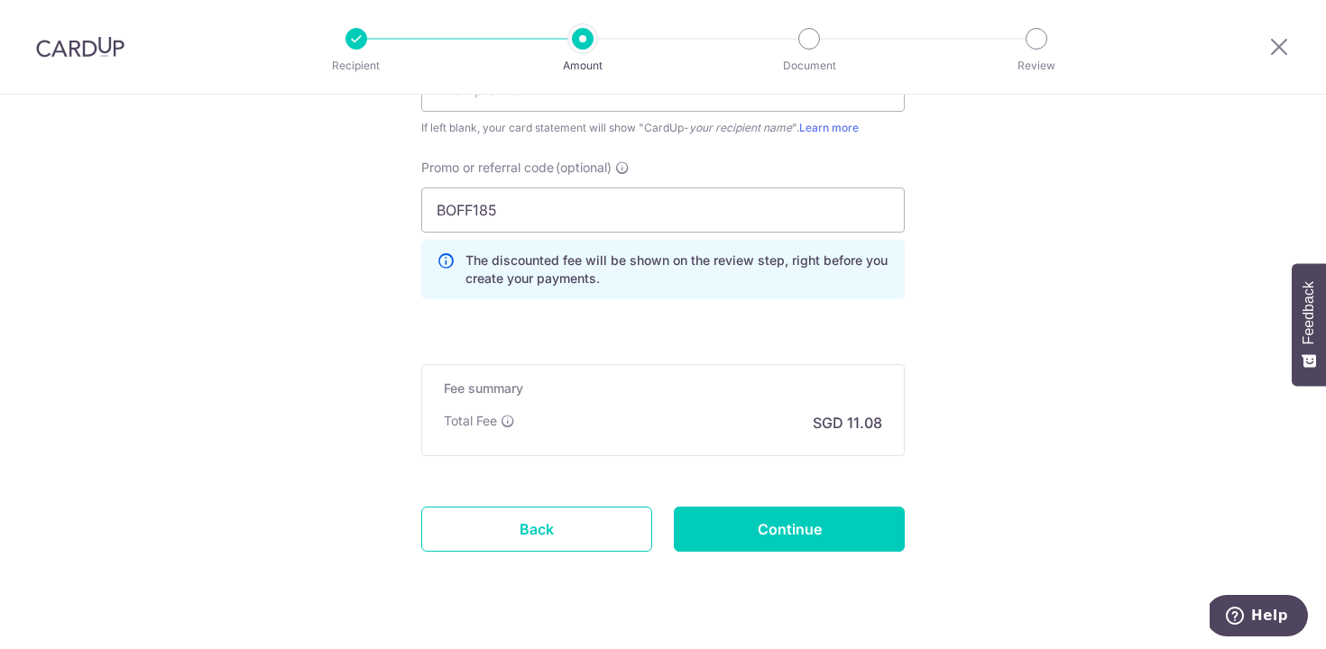
scroll to position [1320, 0]
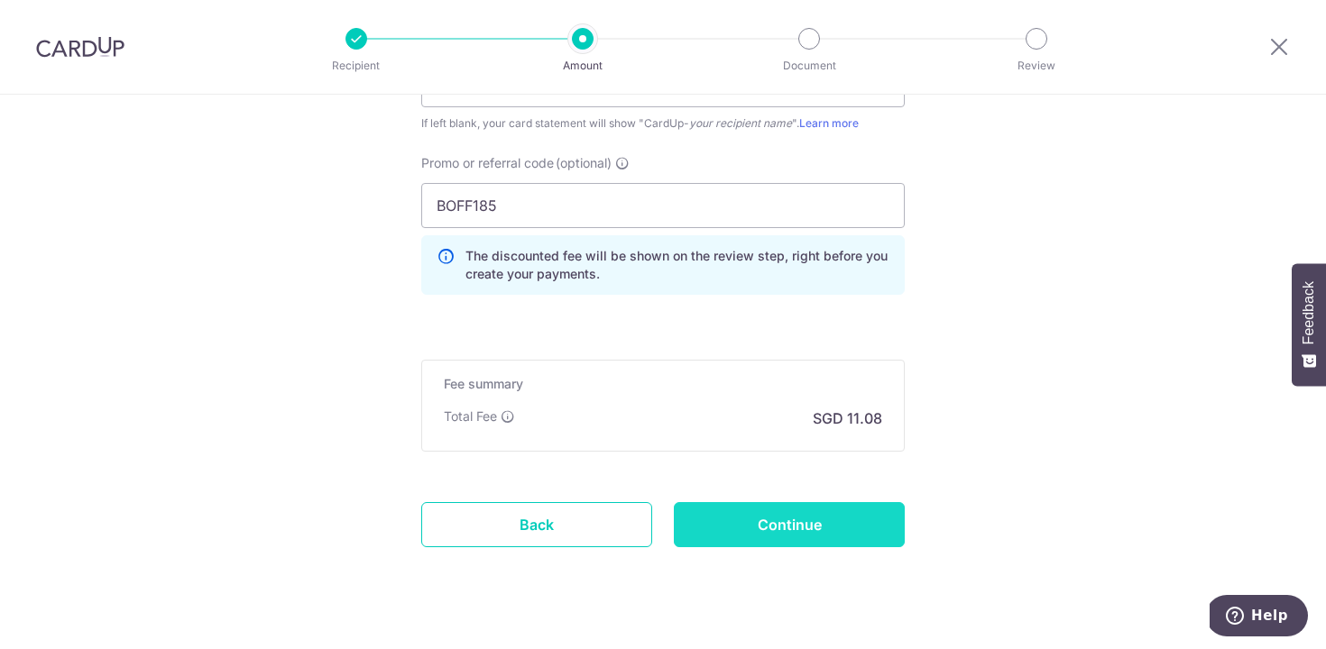
click at [758, 511] on input "Continue" at bounding box center [789, 524] width 231 height 45
type input "Create Schedule"
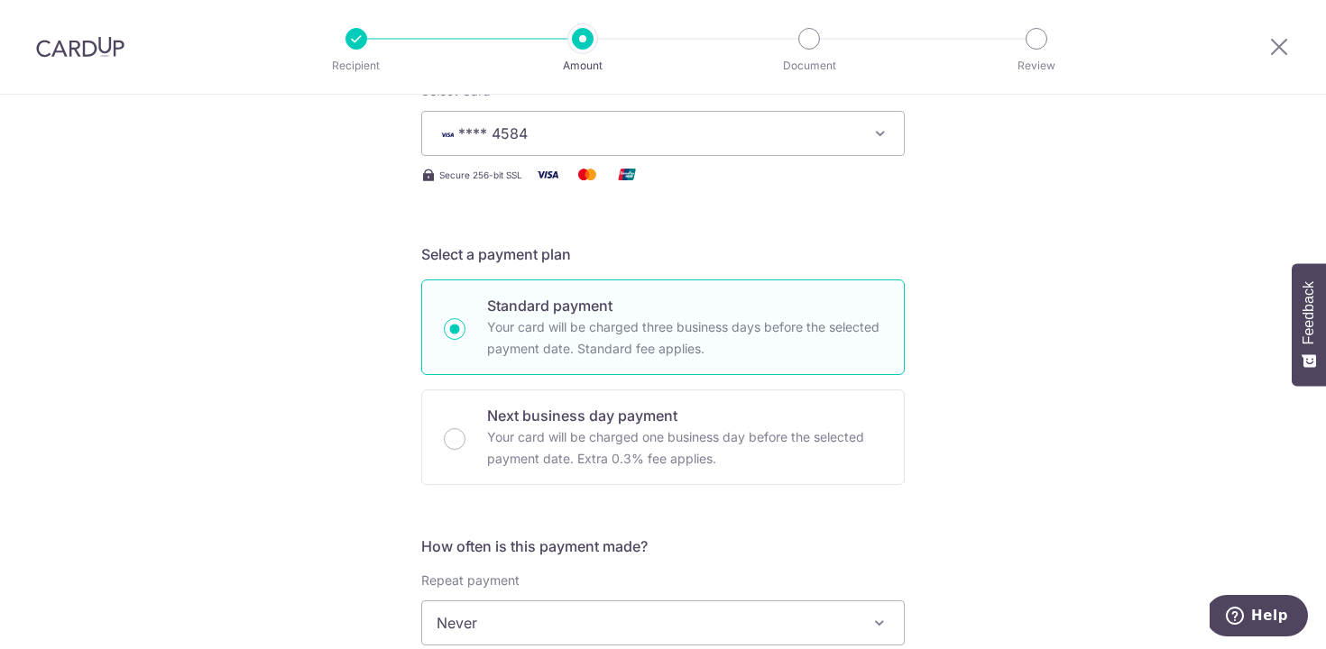
scroll to position [250, 0]
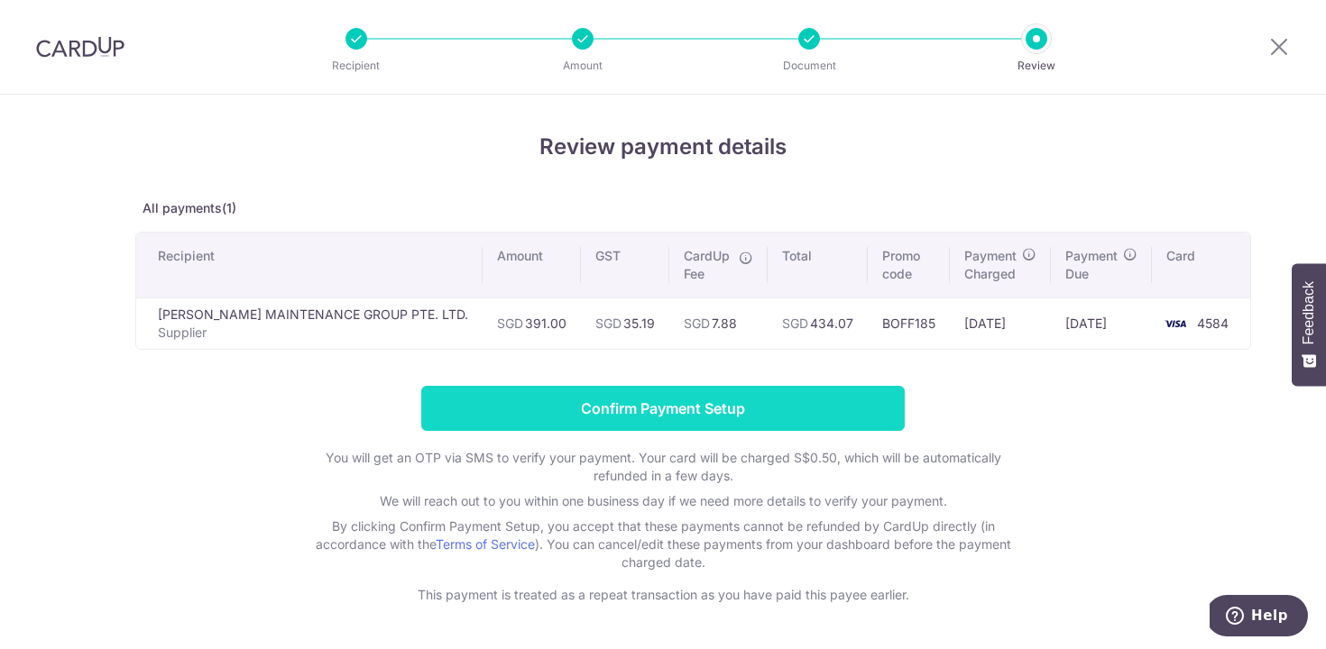
click at [466, 408] on input "Confirm Payment Setup" at bounding box center [662, 408] width 483 height 45
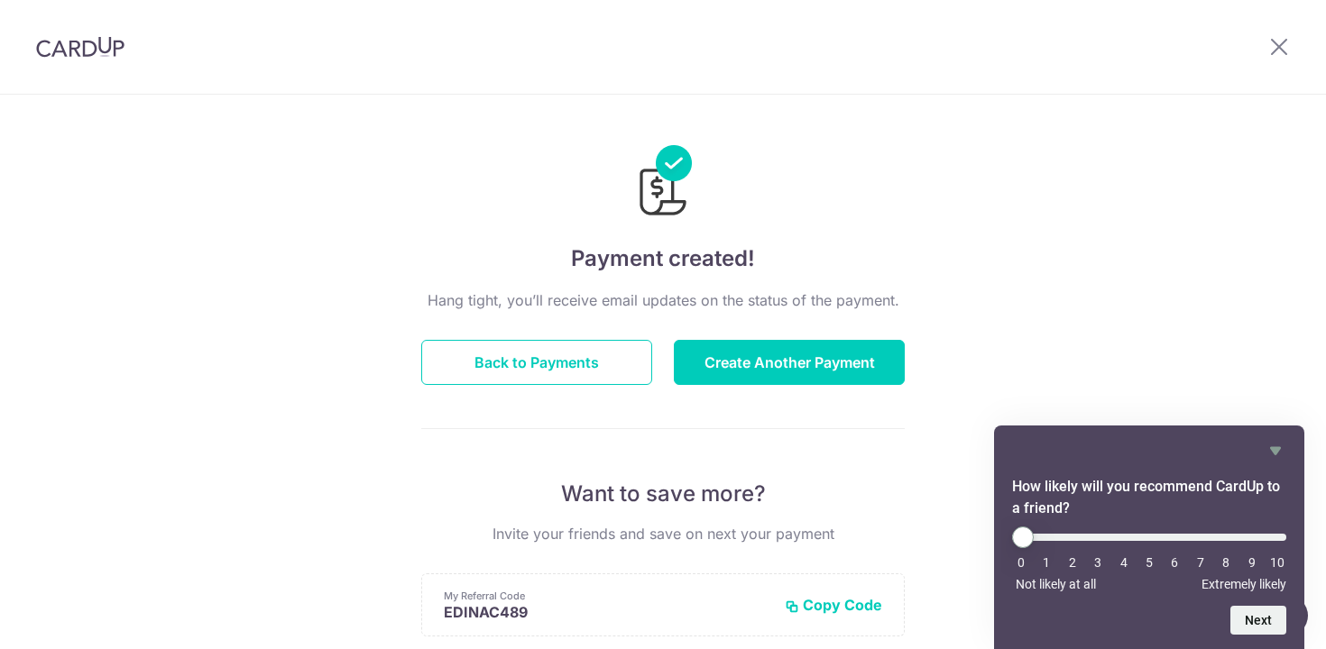
scroll to position [51, 0]
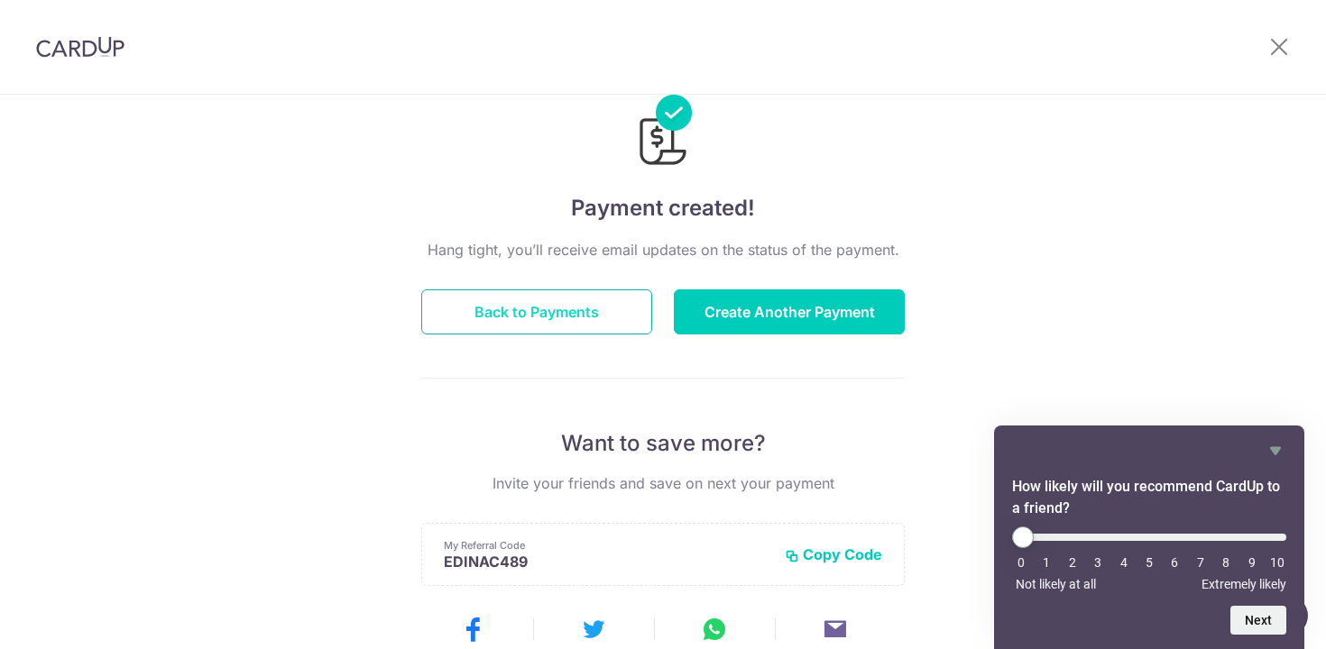
click at [504, 323] on button "Back to Payments" at bounding box center [536, 312] width 231 height 45
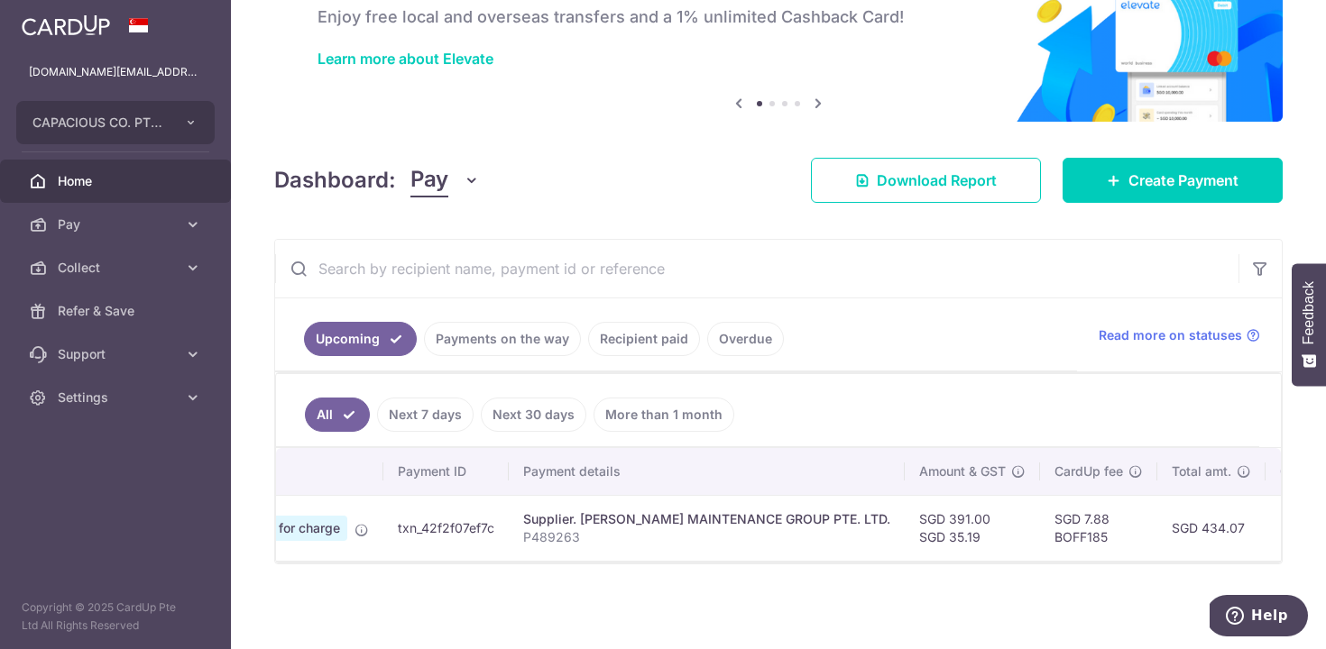
scroll to position [0, 117]
